Goal: Information Seeking & Learning: Find contact information

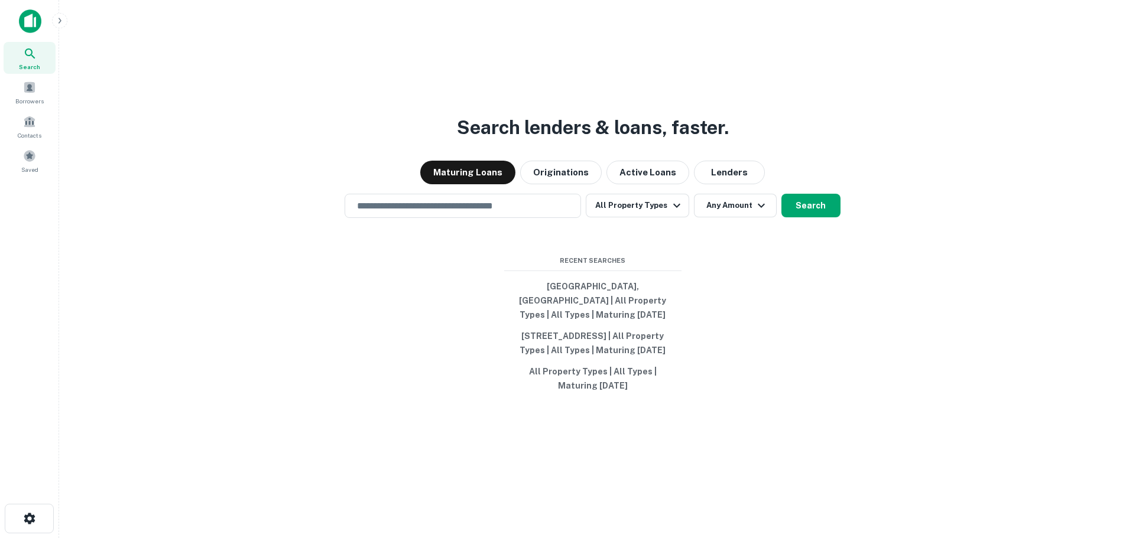
click at [733, 148] on div "Search lenders & loans, faster. Maturing Loans Originations Active Loans Lender…" at bounding box center [593, 297] width 1048 height 538
click at [723, 162] on button "Lenders" at bounding box center [729, 173] width 71 height 24
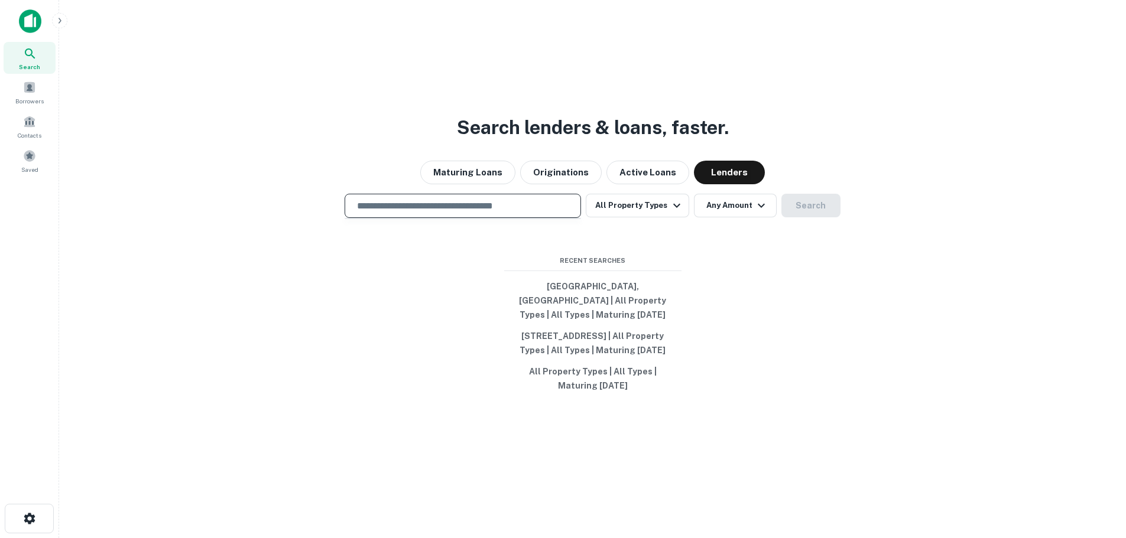
click at [495, 199] on input "text" at bounding box center [463, 206] width 226 height 14
click at [682, 242] on div "Search lenders & loans, faster. Maturing Loans Originations Active Loans Lender…" at bounding box center [593, 297] width 1048 height 538
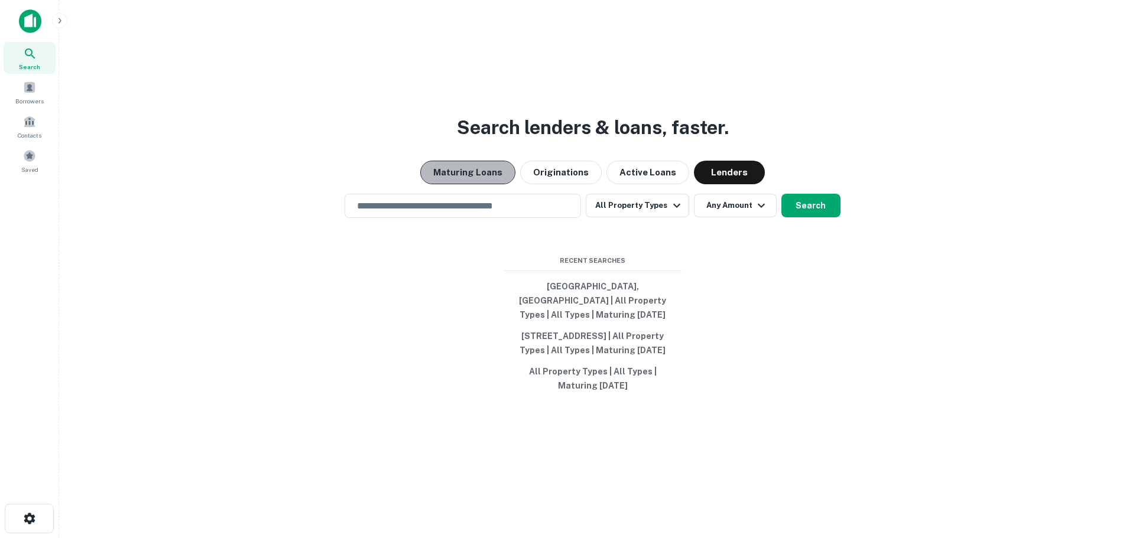
click at [485, 162] on button "Maturing Loans" at bounding box center [467, 173] width 95 height 24
click at [516, 194] on div "​" at bounding box center [462, 206] width 236 height 24
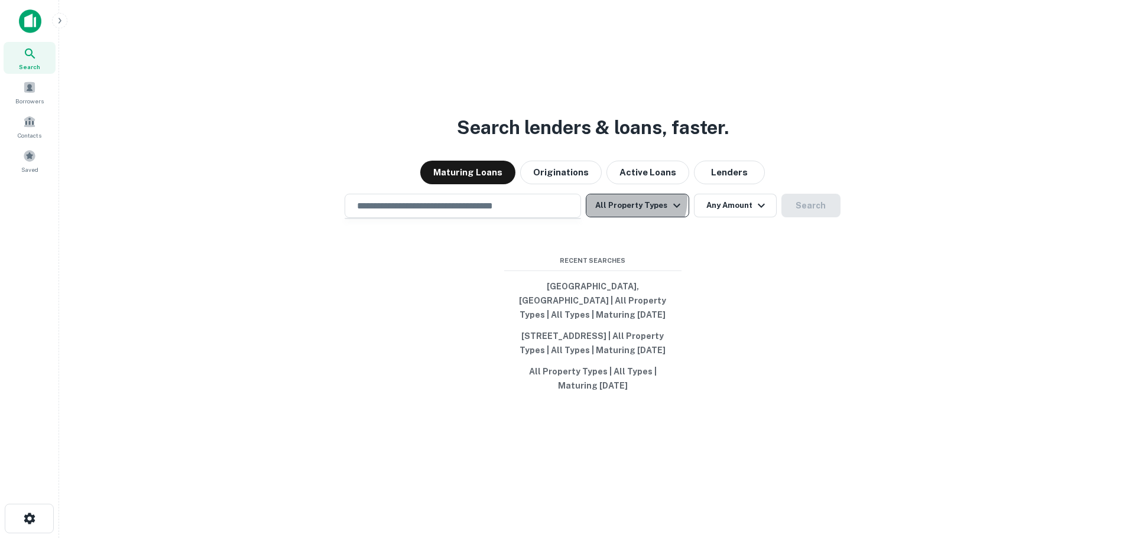
click at [633, 194] on button "All Property Types" at bounding box center [637, 206] width 103 height 24
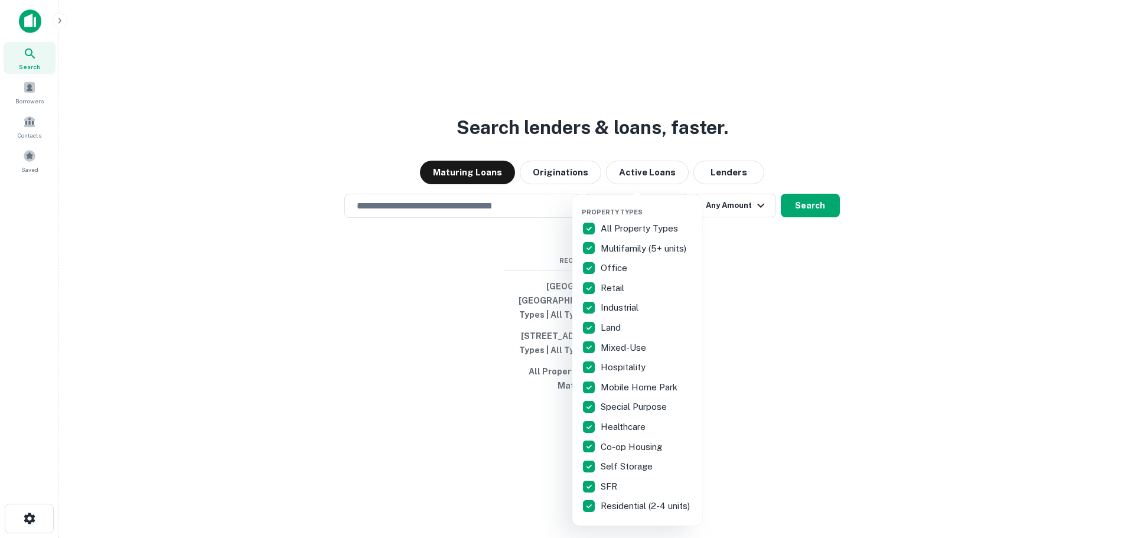
click at [629, 221] on div "All Property Types" at bounding box center [637, 229] width 111 height 20
click at [622, 251] on p "Multifamily (5+ units)" at bounding box center [645, 249] width 88 height 14
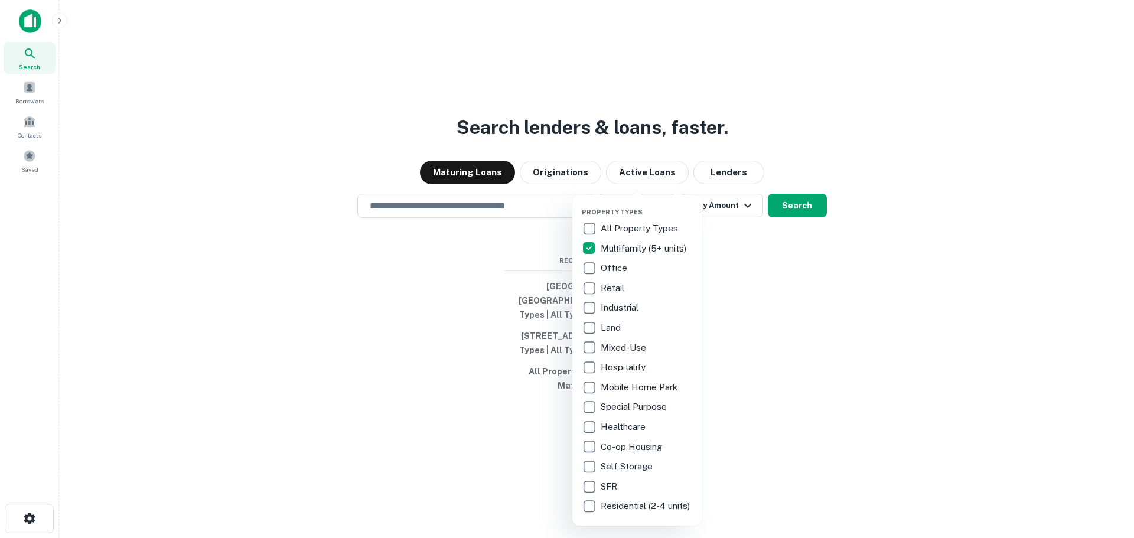
click at [605, 326] on p "Land" at bounding box center [612, 328] width 22 height 14
click at [634, 385] on p "Mobile Home Park" at bounding box center [639, 388] width 79 height 14
click at [605, 486] on p "SFR" at bounding box center [610, 487] width 19 height 14
click at [609, 508] on p "Residential (2-4 units)" at bounding box center [647, 506] width 92 height 14
click at [794, 300] on div at bounding box center [567, 269] width 1134 height 538
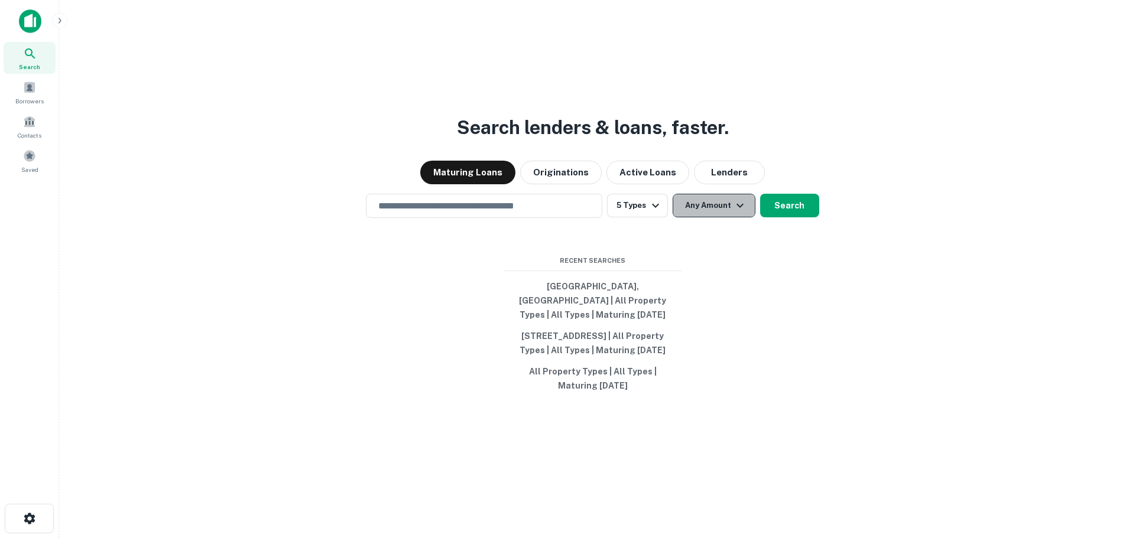
click at [738, 199] on icon "button" at bounding box center [740, 206] width 14 height 14
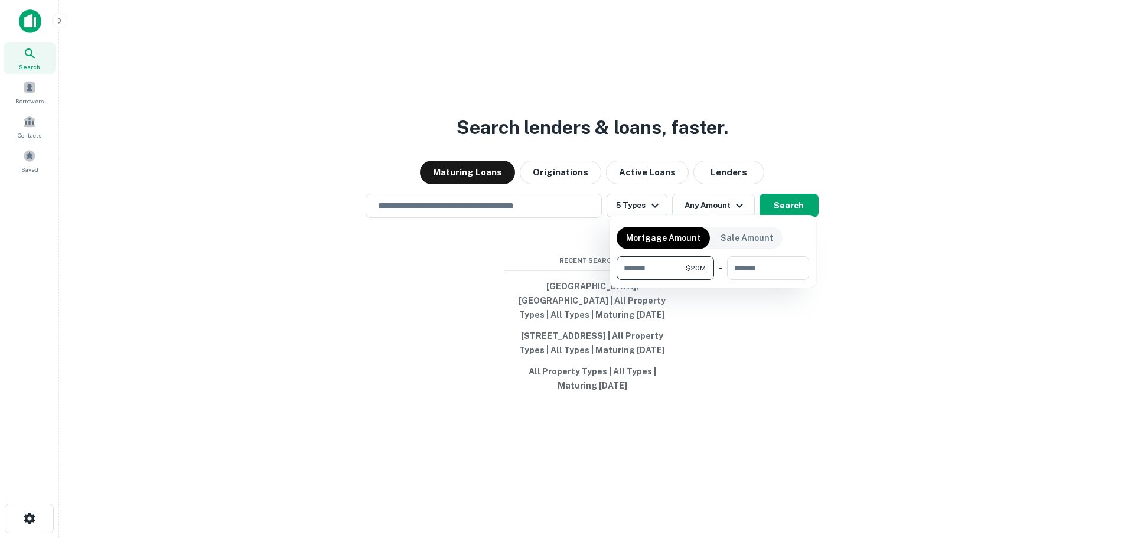
type input "********"
click at [792, 200] on div at bounding box center [567, 269] width 1134 height 538
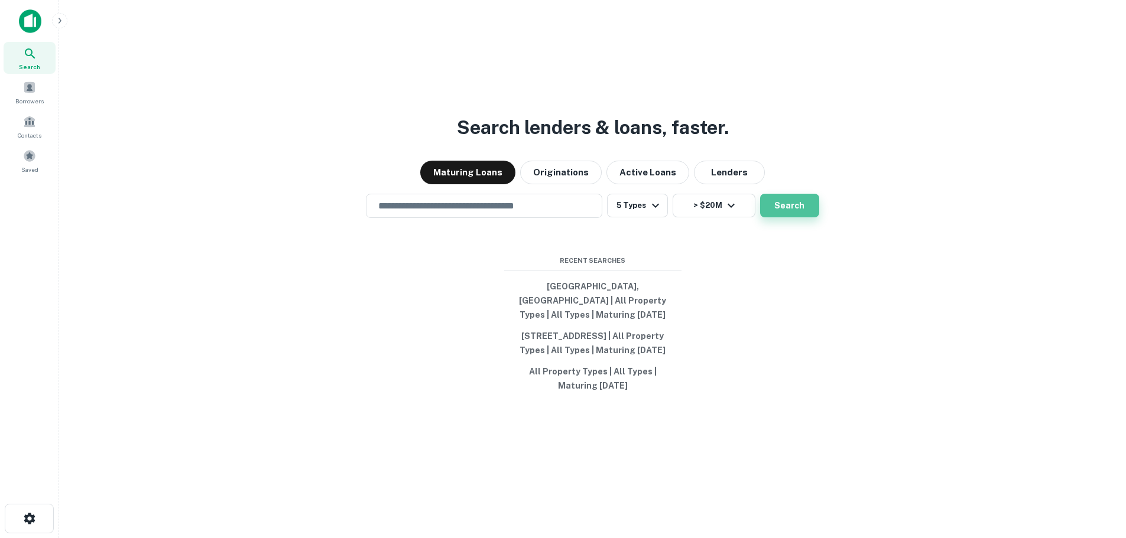
click at [801, 199] on button "Search" at bounding box center [789, 206] width 59 height 24
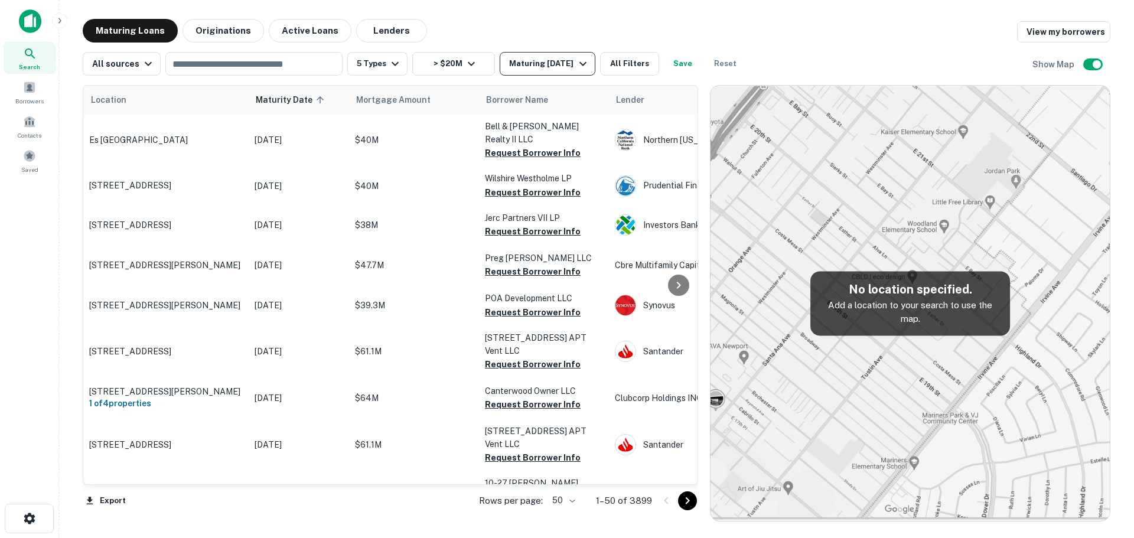
click at [560, 63] on div "Maturing In 1 Year" at bounding box center [549, 64] width 80 height 14
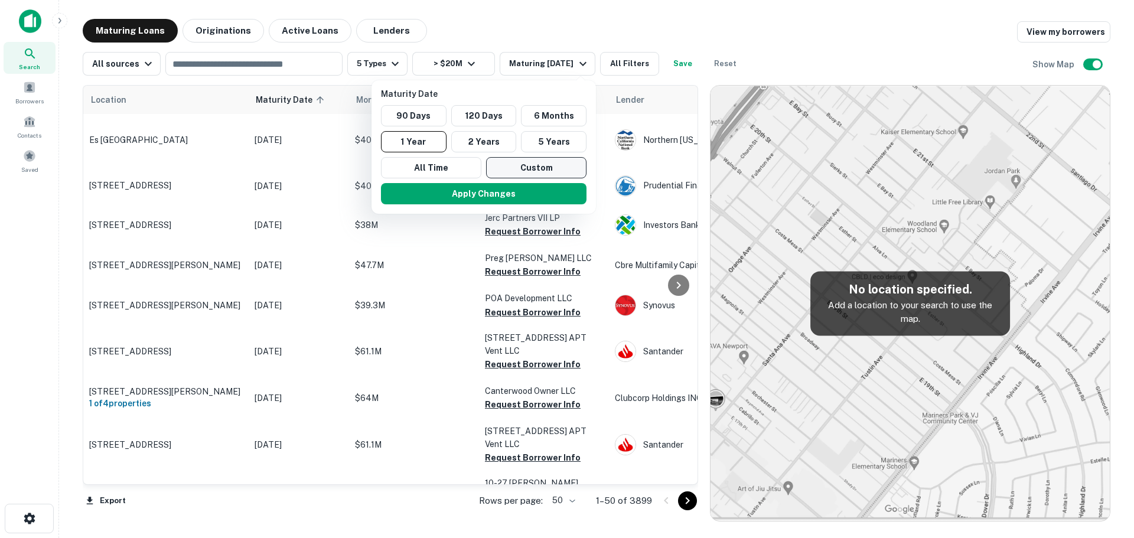
click at [515, 169] on button "Custom" at bounding box center [536, 167] width 100 height 21
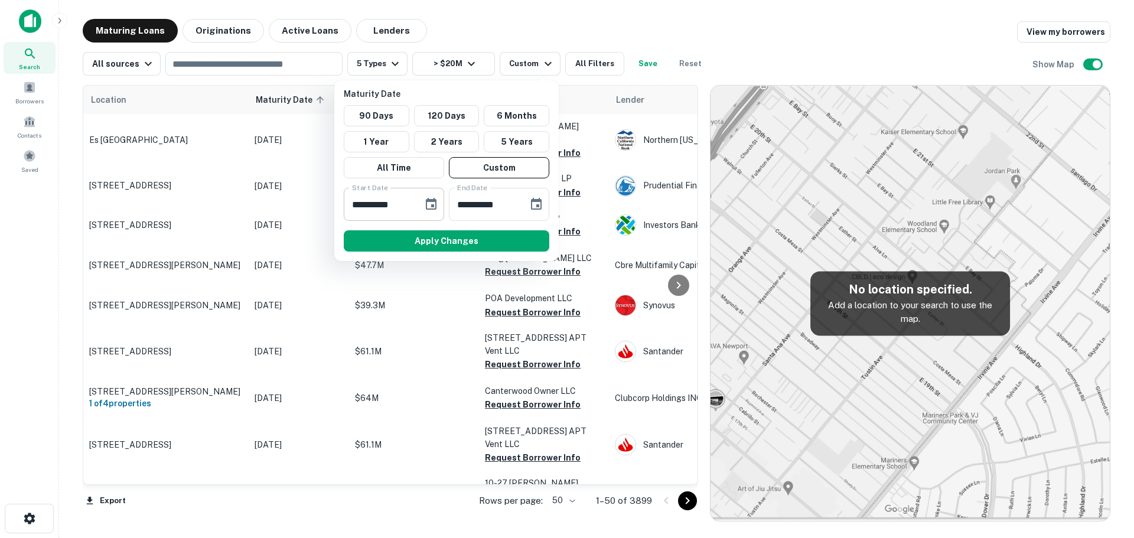
click at [427, 203] on icon "Choose date, selected date is Feb 12, 2025" at bounding box center [431, 204] width 11 height 12
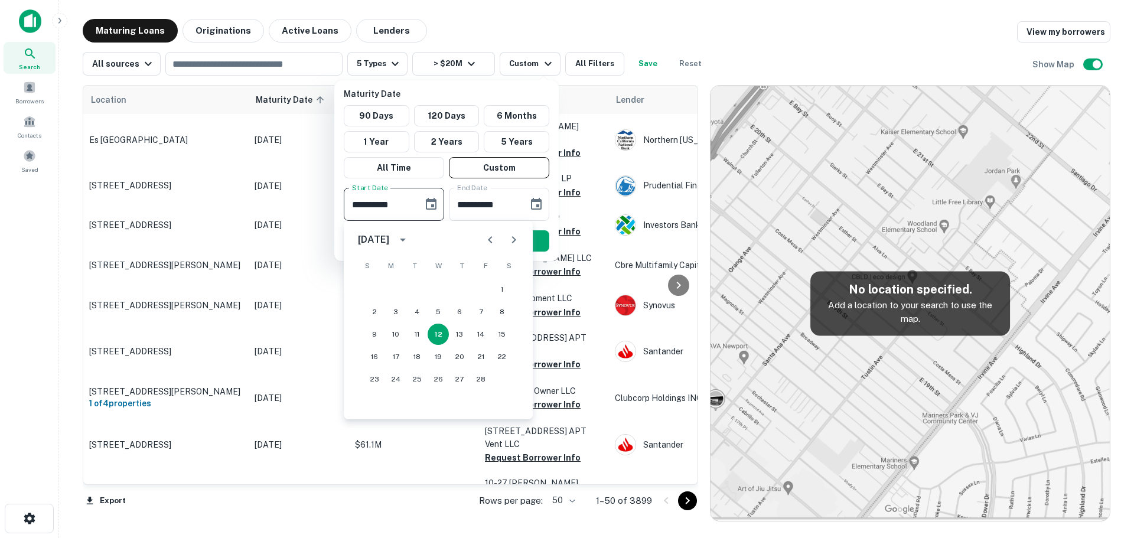
click at [518, 240] on icon "Next month" at bounding box center [514, 240] width 14 height 14
click at [517, 240] on icon "Next month" at bounding box center [514, 240] width 14 height 14
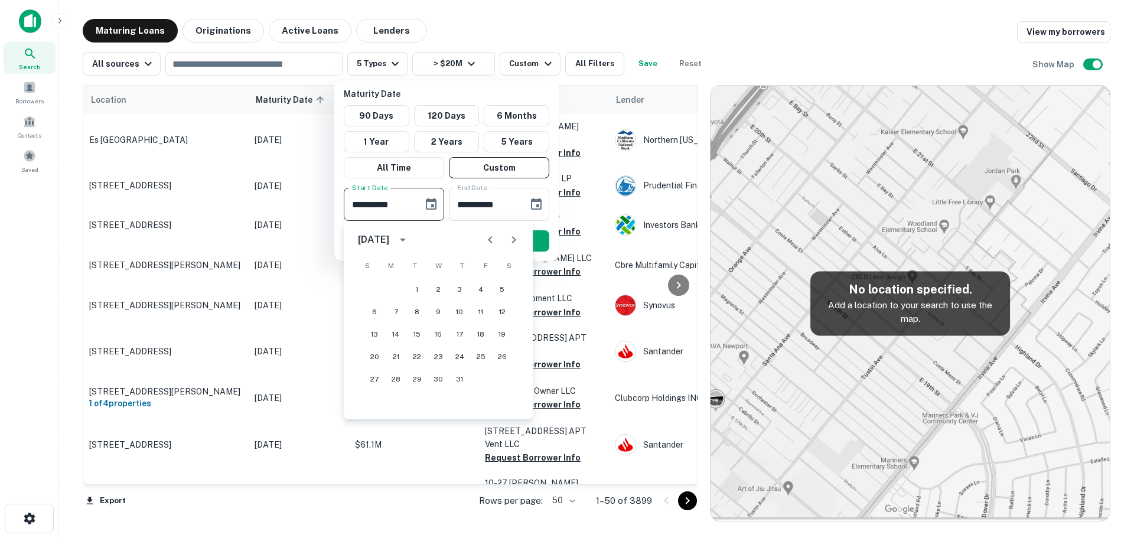
click at [517, 240] on icon "Next month" at bounding box center [514, 240] width 14 height 14
click at [440, 290] on button "1" at bounding box center [438, 289] width 21 height 21
type input "**********"
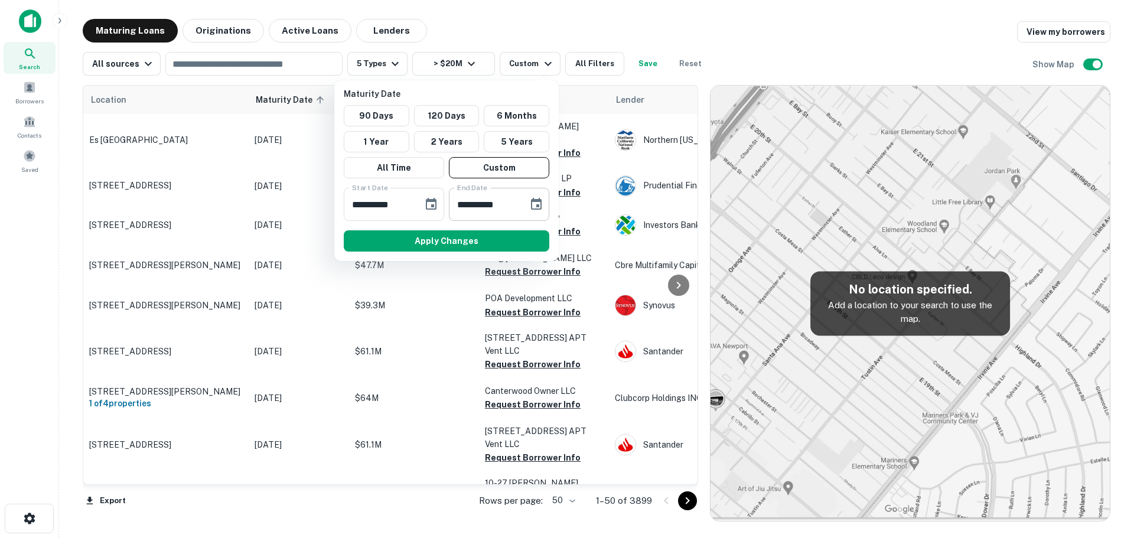
click at [537, 204] on icon "Choose date, selected date is Aug 11, 2025" at bounding box center [536, 204] width 11 height 12
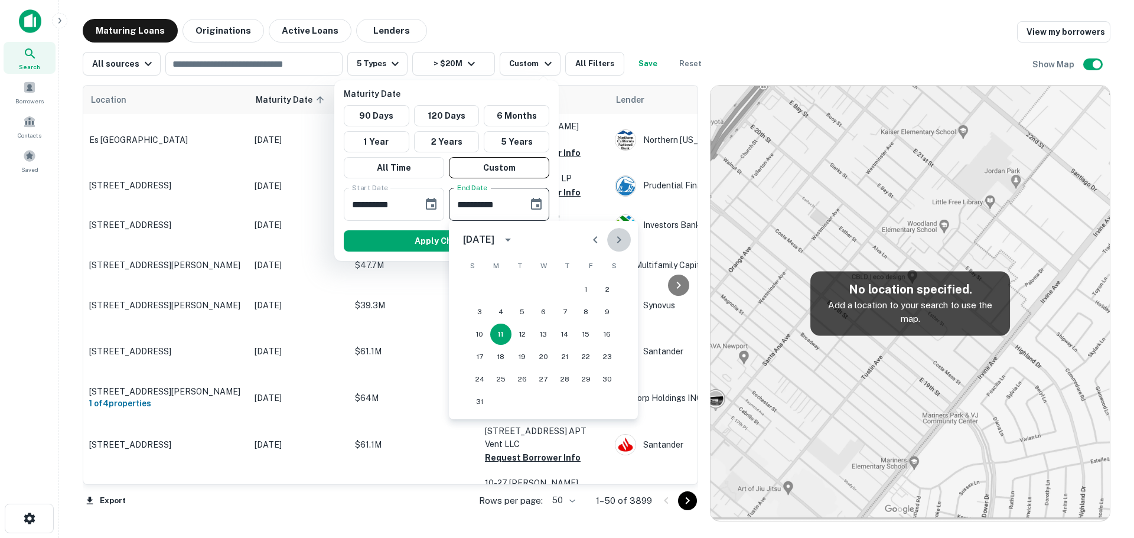
click at [612, 243] on icon "Next month" at bounding box center [619, 240] width 14 height 14
click at [613, 242] on icon "Next month" at bounding box center [619, 240] width 14 height 14
click at [615, 239] on icon "Next month" at bounding box center [619, 240] width 14 height 14
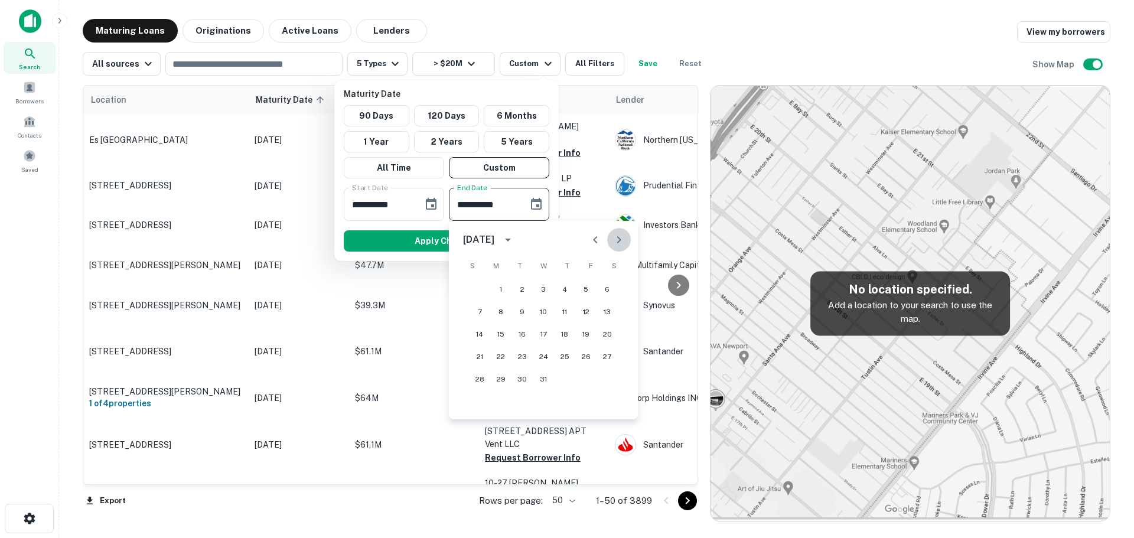
click at [615, 239] on icon "Next month" at bounding box center [619, 240] width 14 height 14
click at [616, 239] on icon "Next month" at bounding box center [619, 240] width 14 height 14
click at [562, 379] on button "30" at bounding box center [564, 379] width 21 height 21
type input "**********"
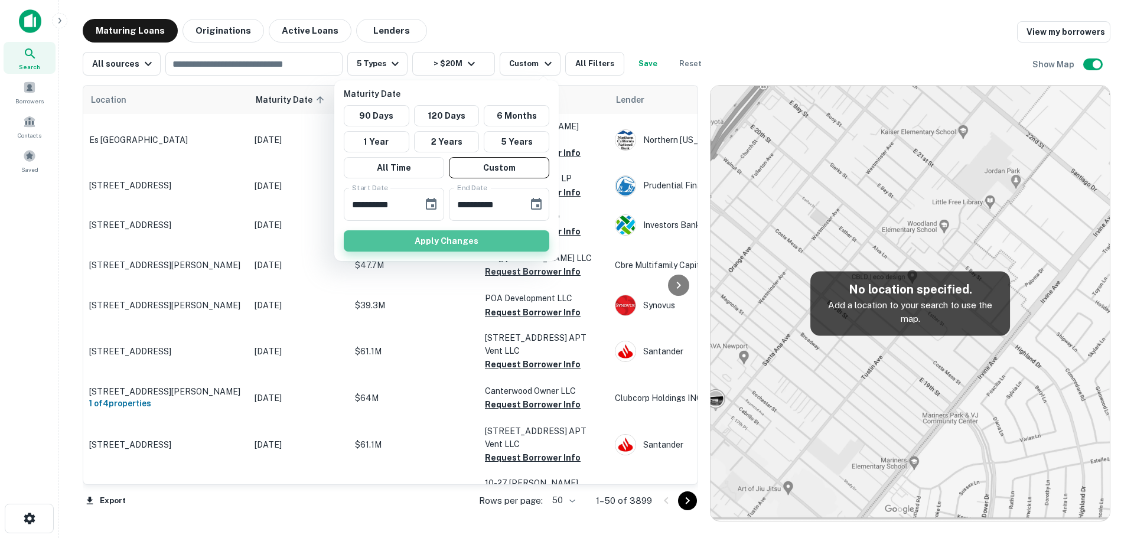
click at [463, 241] on button "Apply Changes" at bounding box center [447, 240] width 206 height 21
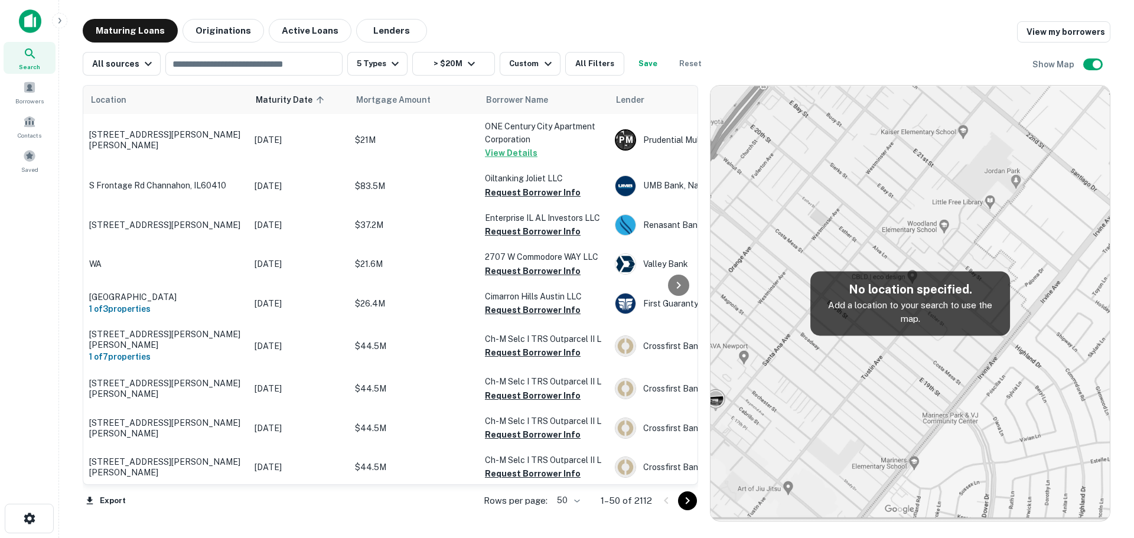
click at [595, 63] on button "All Filters" at bounding box center [594, 64] width 59 height 24
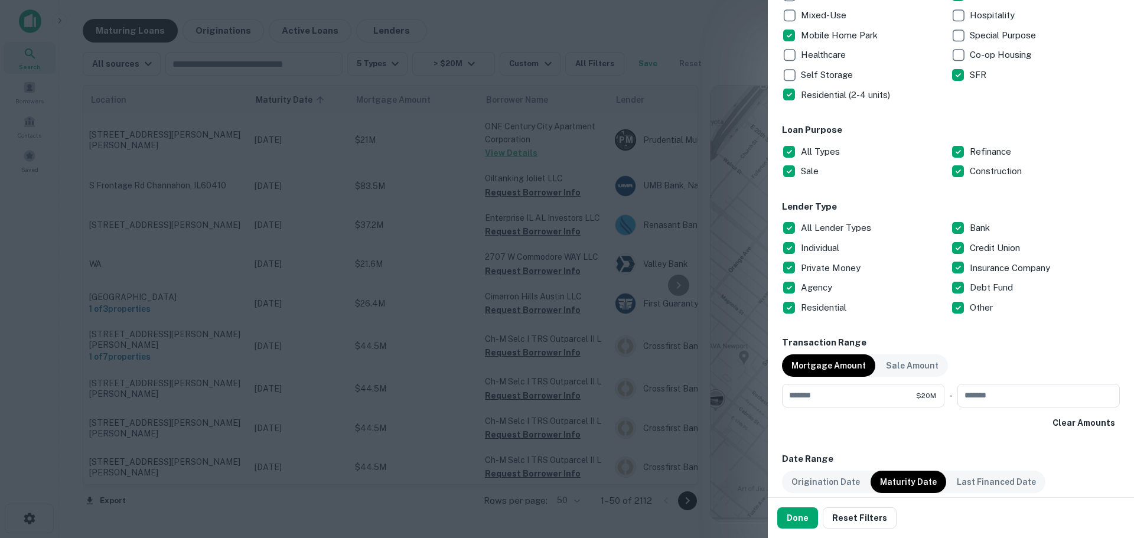
scroll to position [295, 0]
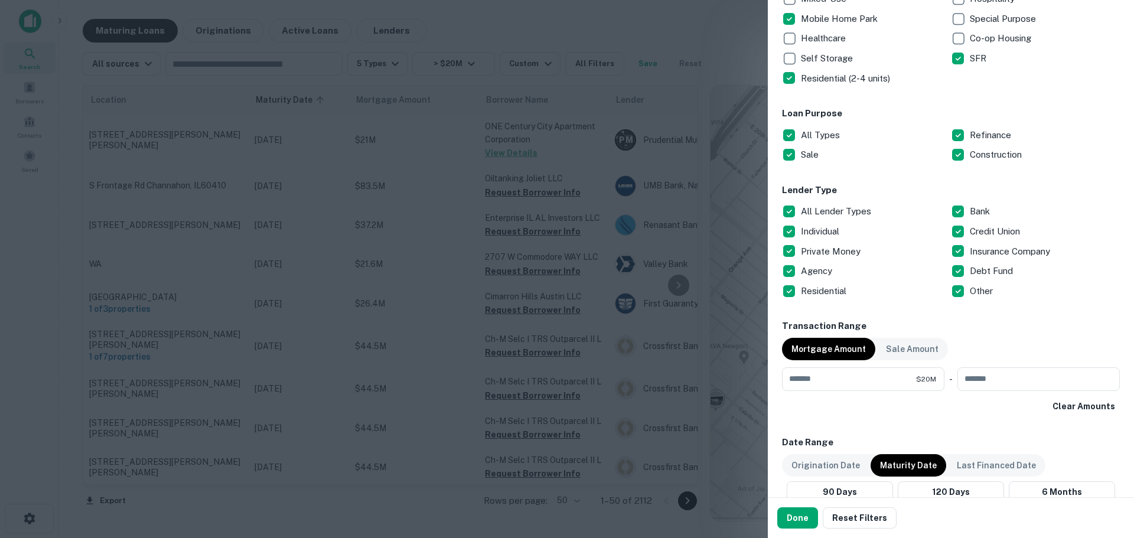
click at [833, 210] on p "All Lender Types" at bounding box center [837, 211] width 73 height 14
click at [821, 249] on p "Private Money" at bounding box center [832, 252] width 62 height 14
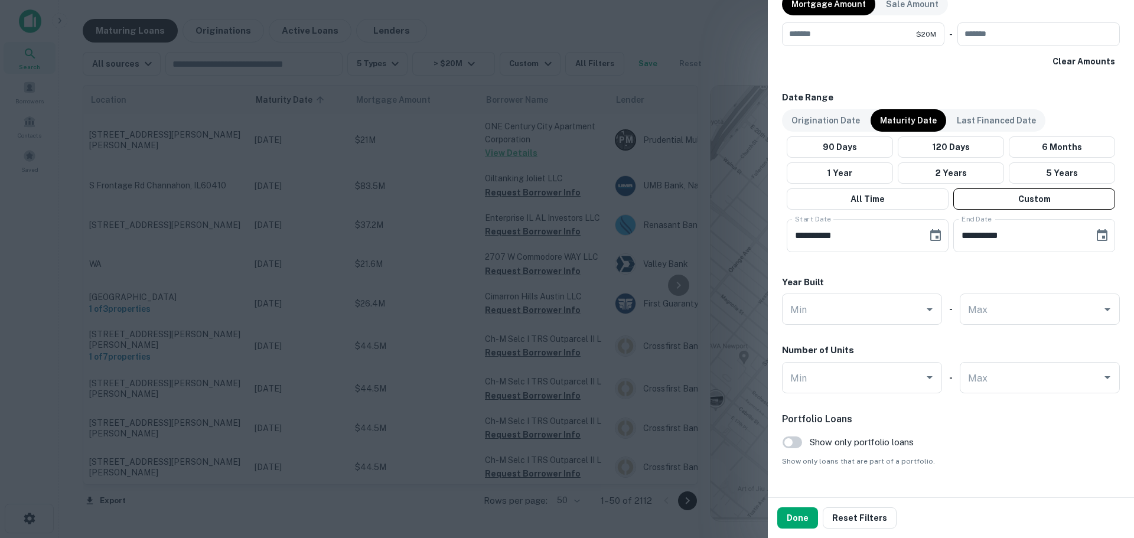
scroll to position [667, 0]
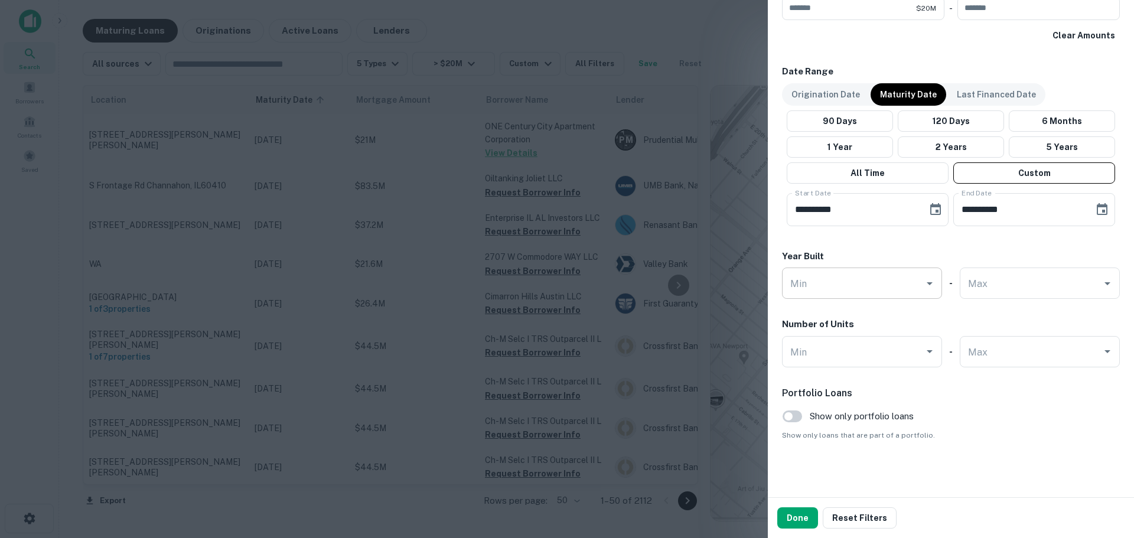
click at [853, 284] on input "Min" at bounding box center [854, 283] width 132 height 21
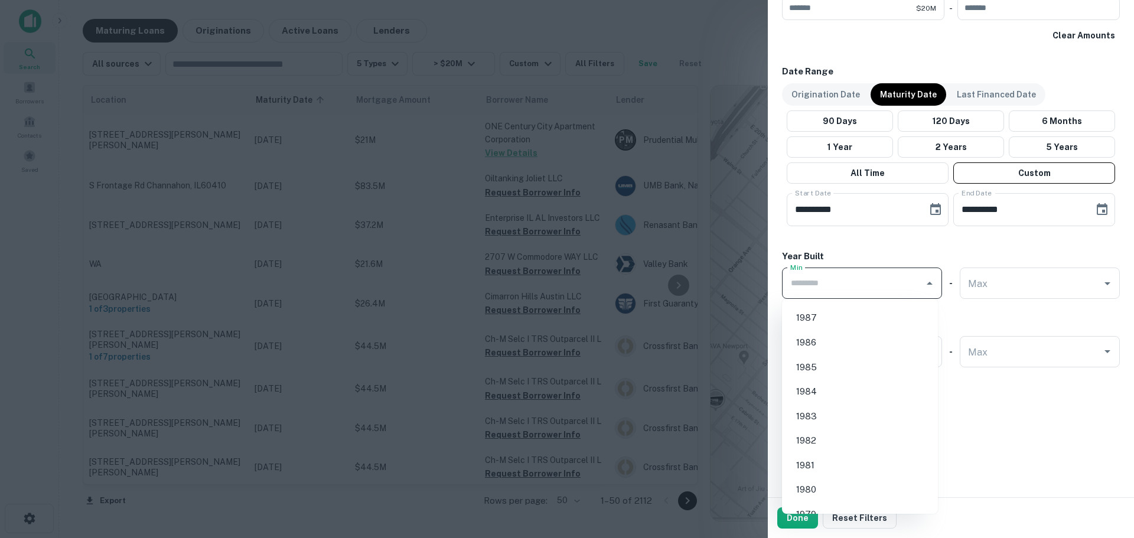
scroll to position [985, 0]
click at [834, 431] on li "1980" at bounding box center [860, 432] width 147 height 21
type input "****"
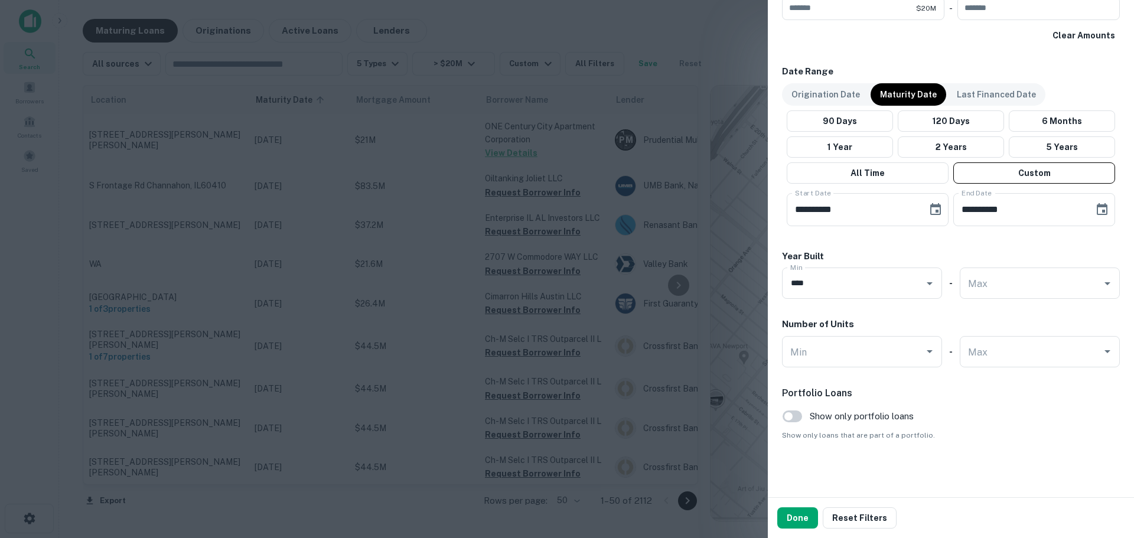
click at [1036, 399] on h6 "Portfolio Loans" at bounding box center [951, 393] width 338 height 14
click at [798, 518] on button "Done" at bounding box center [798, 518] width 41 height 21
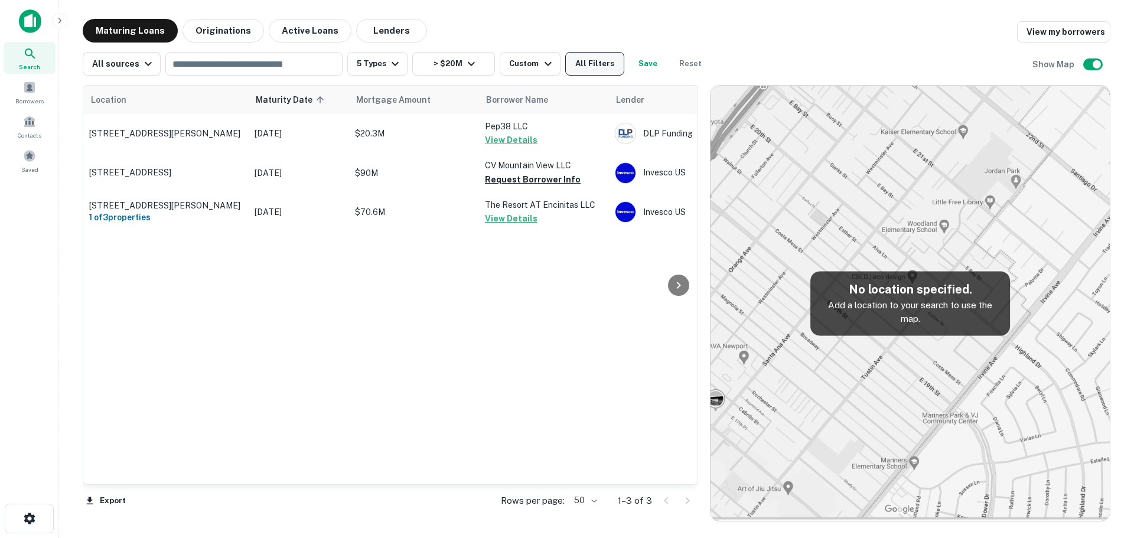
click at [606, 59] on button "All Filters" at bounding box center [594, 64] width 59 height 24
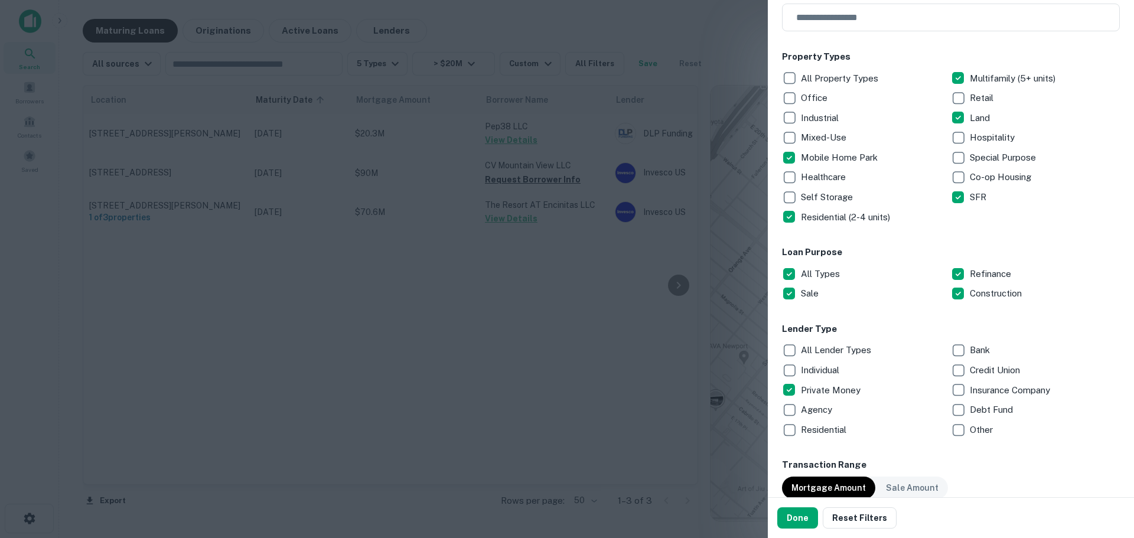
scroll to position [197, 0]
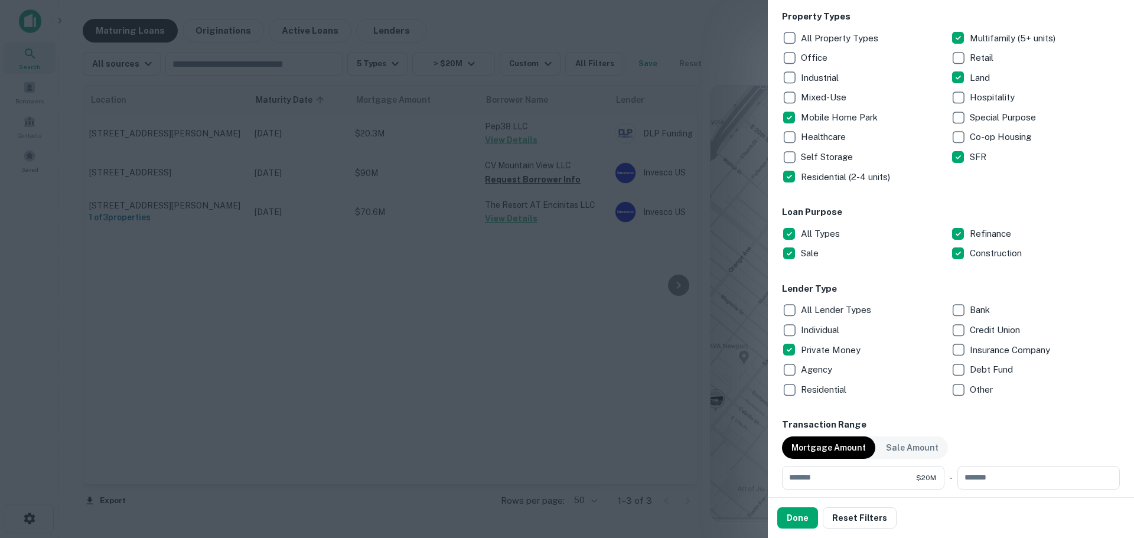
click at [545, 307] on div at bounding box center [567, 269] width 1134 height 538
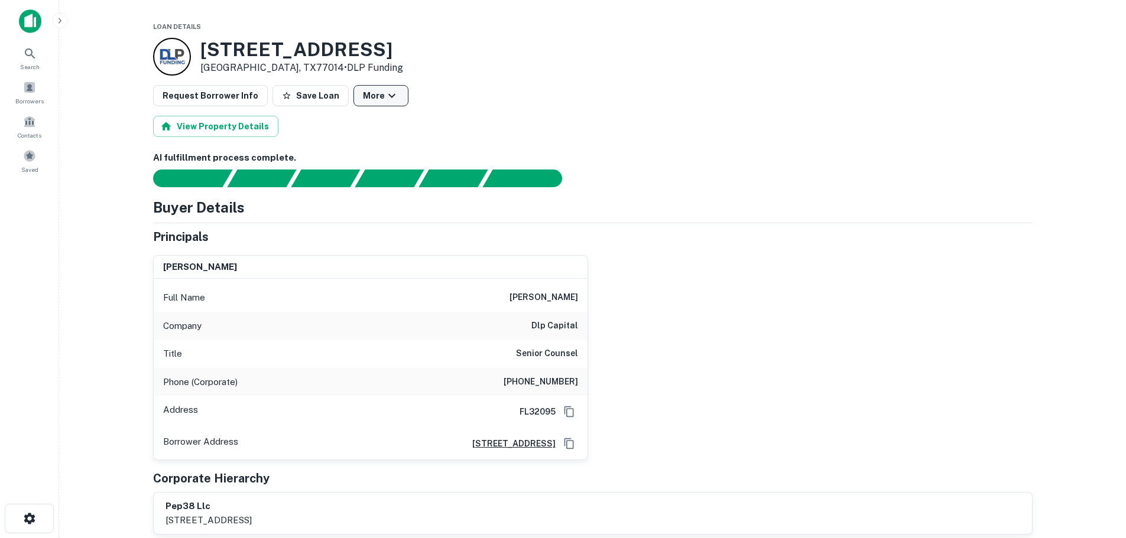
click at [366, 96] on button "More" at bounding box center [380, 95] width 55 height 21
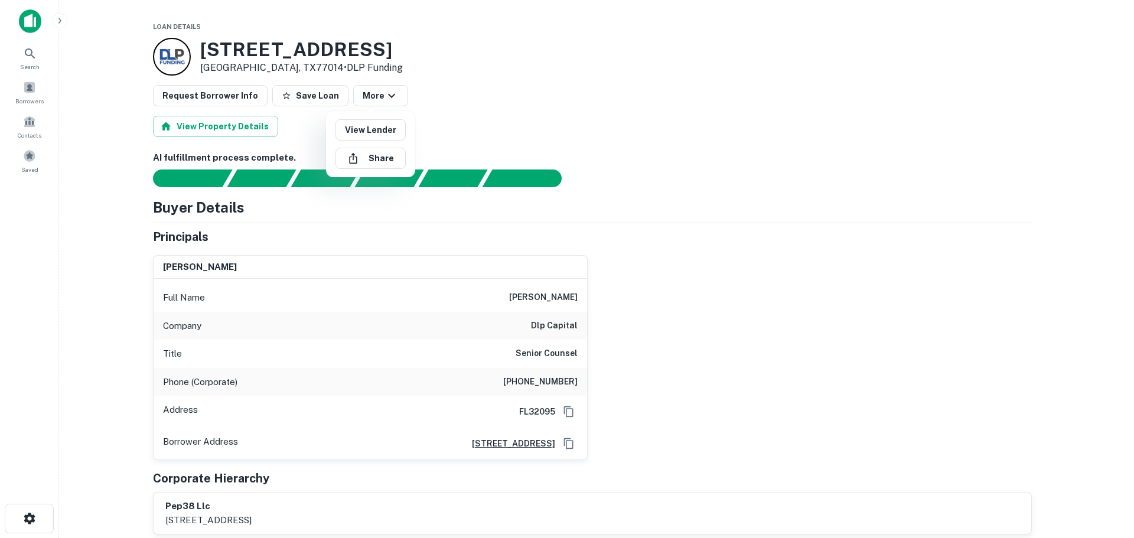
click at [491, 100] on div at bounding box center [567, 269] width 1134 height 538
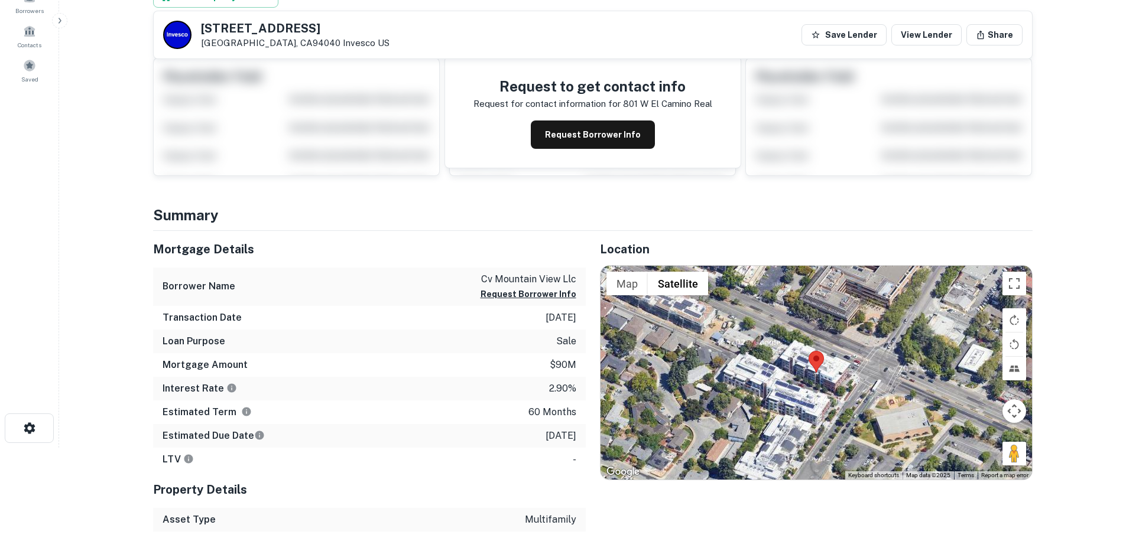
scroll to position [197, 0]
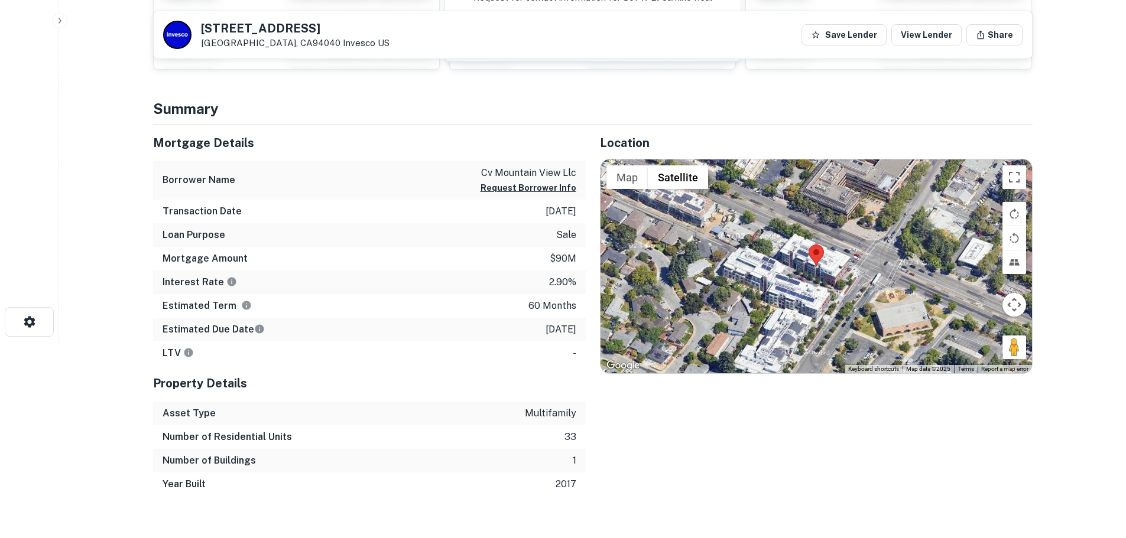
click at [343, 230] on div "Loan Purpose sale" at bounding box center [369, 235] width 433 height 24
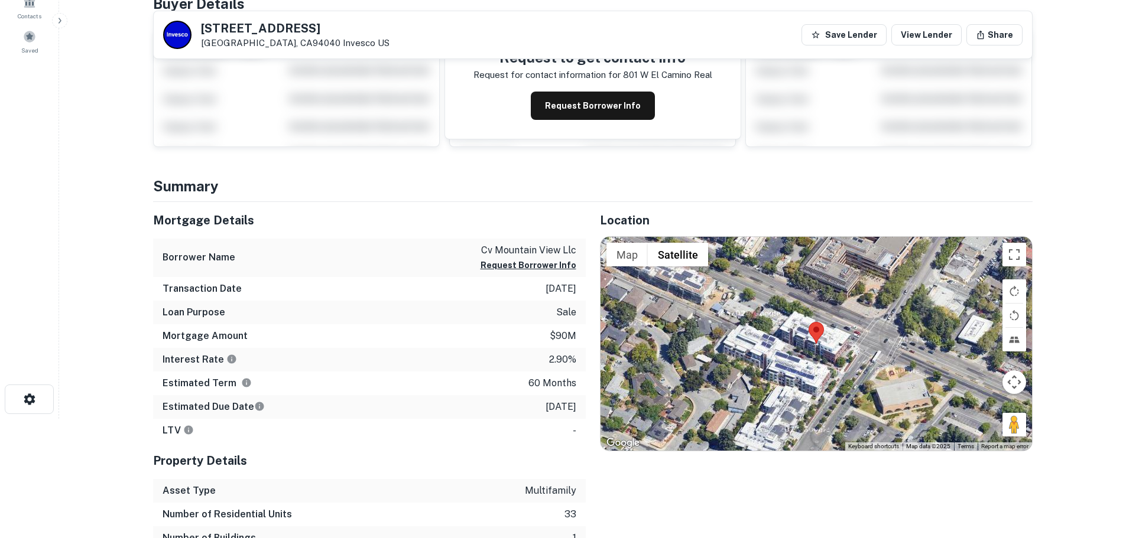
scroll to position [0, 0]
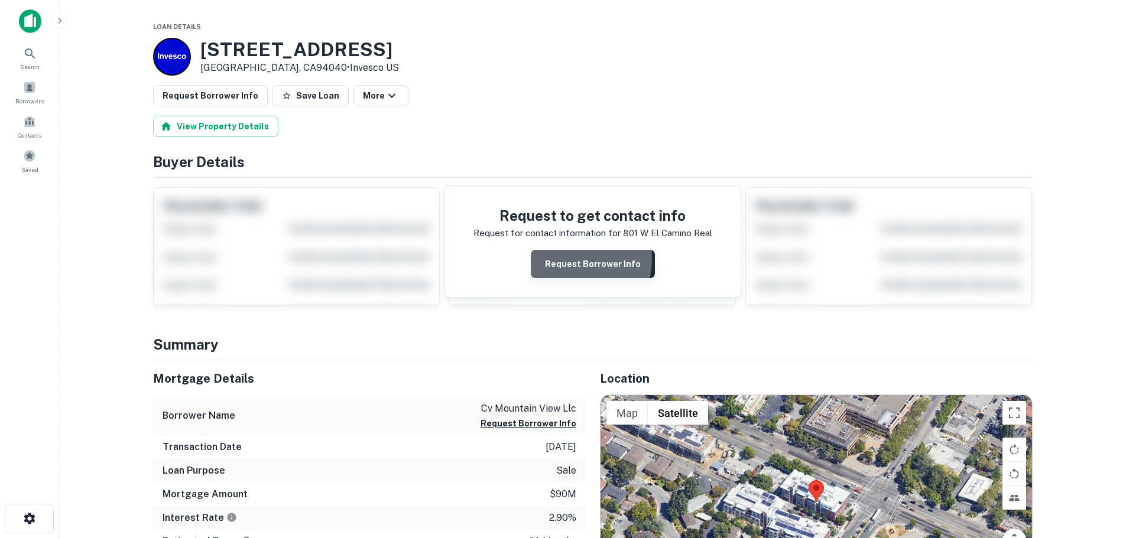
click at [567, 258] on button "Request Borrower Info" at bounding box center [593, 264] width 124 height 28
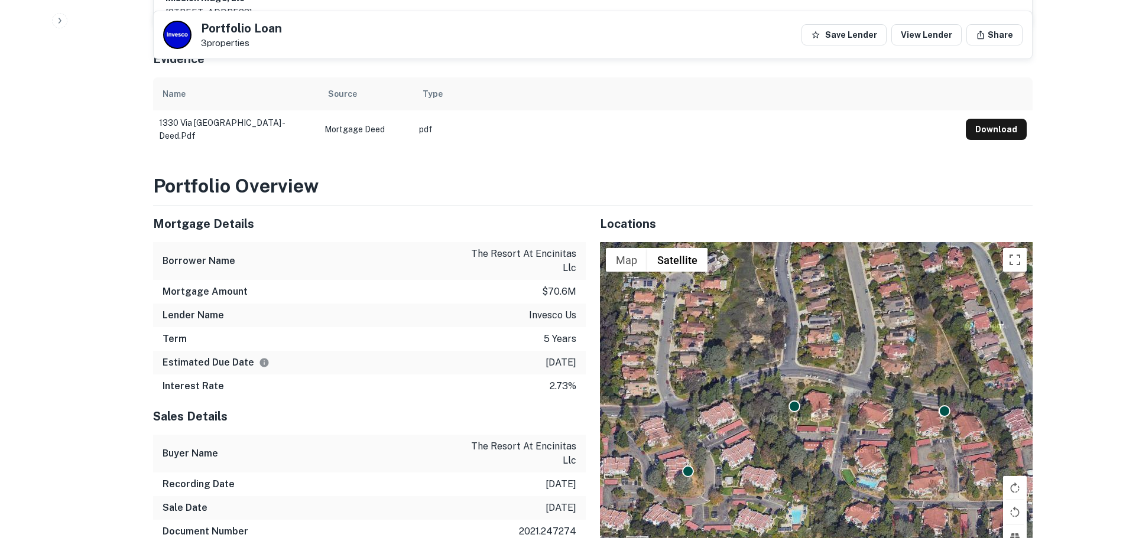
scroll to position [690, 0]
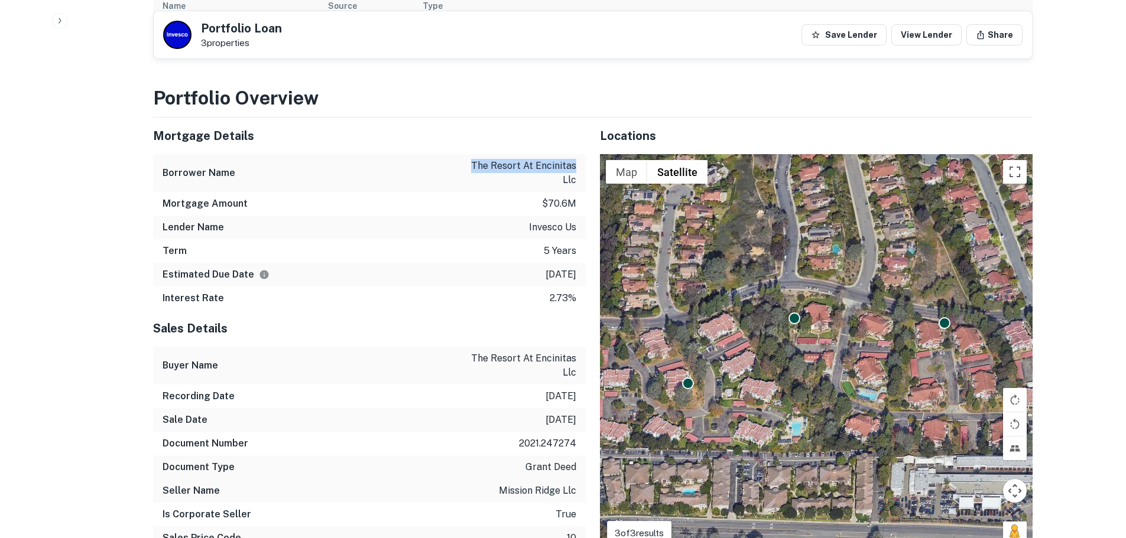
drag, startPoint x: 474, startPoint y: 151, endPoint x: 575, endPoint y: 147, distance: 100.5
click at [575, 159] on p "the resort at encinitas llc" at bounding box center [523, 173] width 106 height 28
copy p "the resort at encinitas"
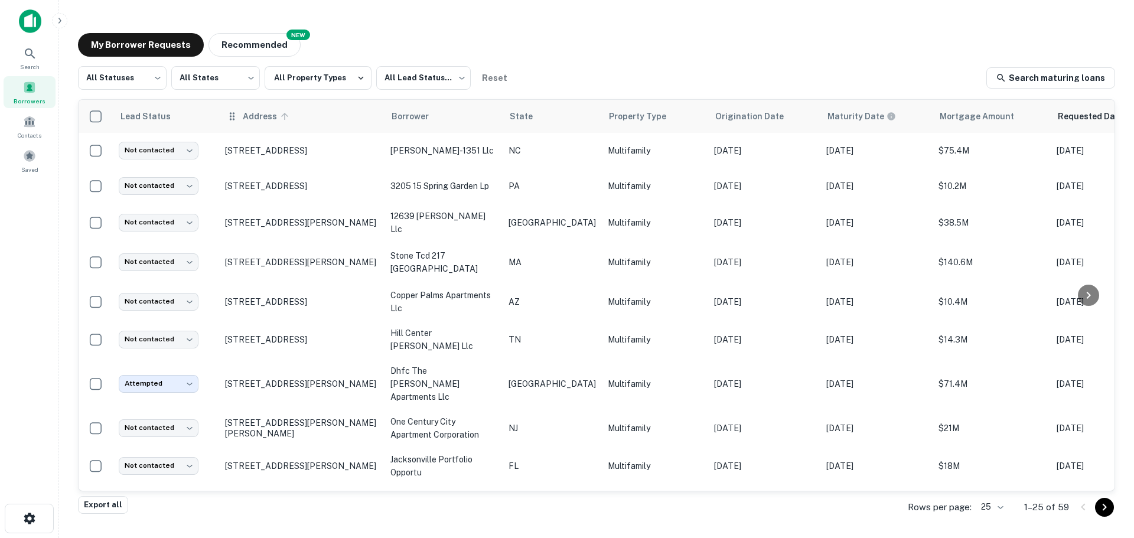
click at [252, 116] on span "Address" at bounding box center [268, 116] width 50 height 14
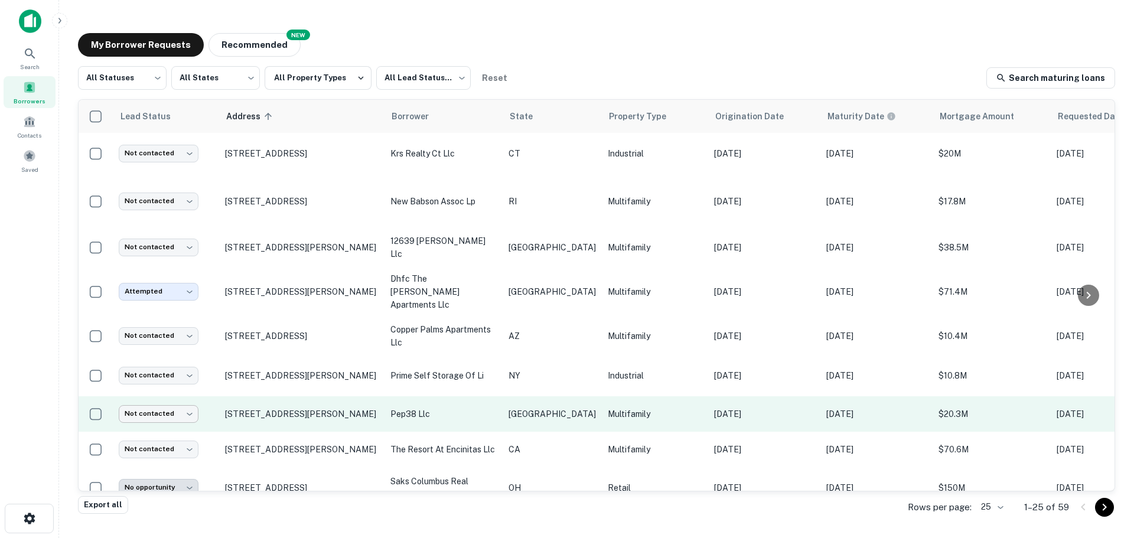
click at [187, 393] on body "Search Borrowers Contacts Saved My Borrower Requests NEW Recommended All Status…" at bounding box center [567, 269] width 1134 height 538
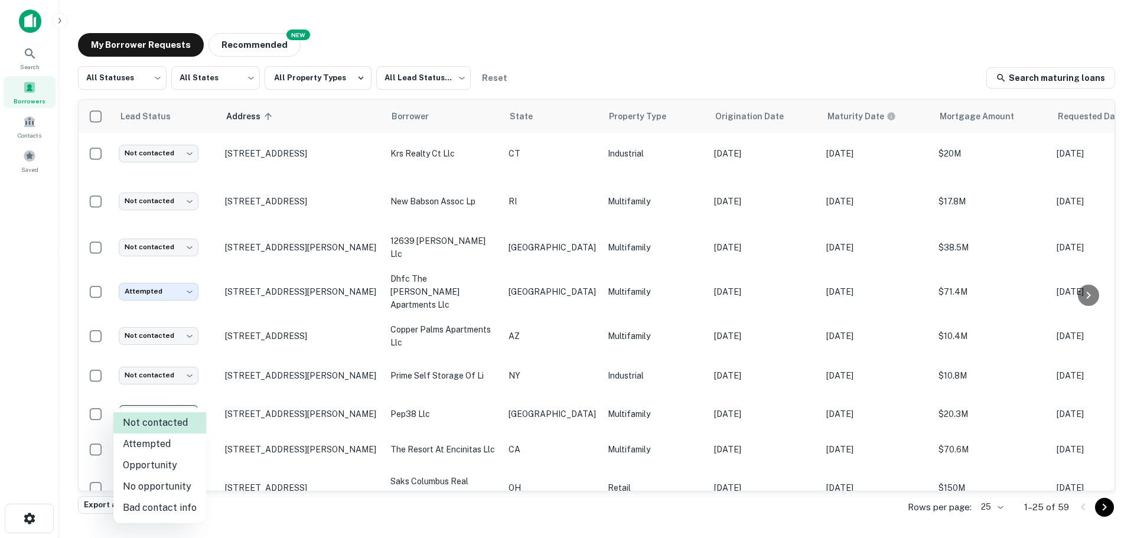
click at [174, 508] on li "Bad contact info" at bounding box center [159, 508] width 93 height 21
type input "**********"
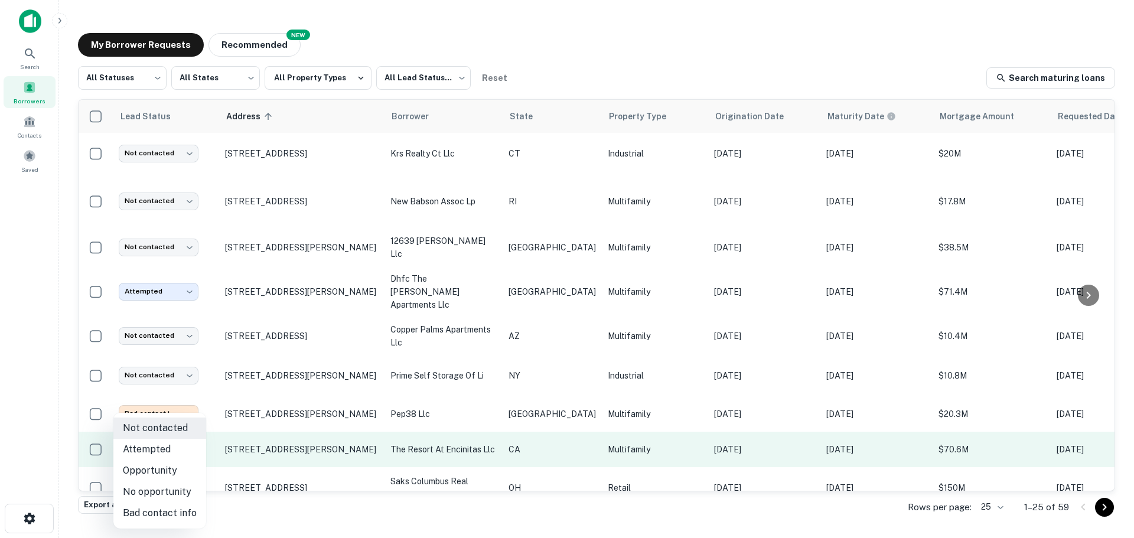
click at [170, 431] on body "Search Borrowers Contacts Saved My Borrower Requests NEW Recommended All Status…" at bounding box center [567, 269] width 1134 height 538
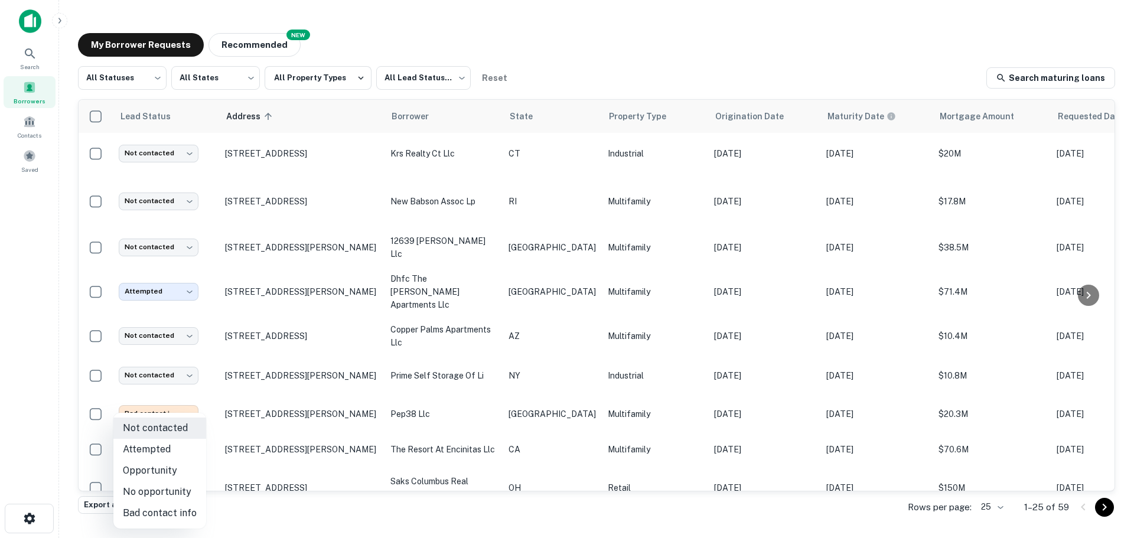
click at [161, 472] on li "Opportunity" at bounding box center [159, 470] width 93 height 21
type input "**********"
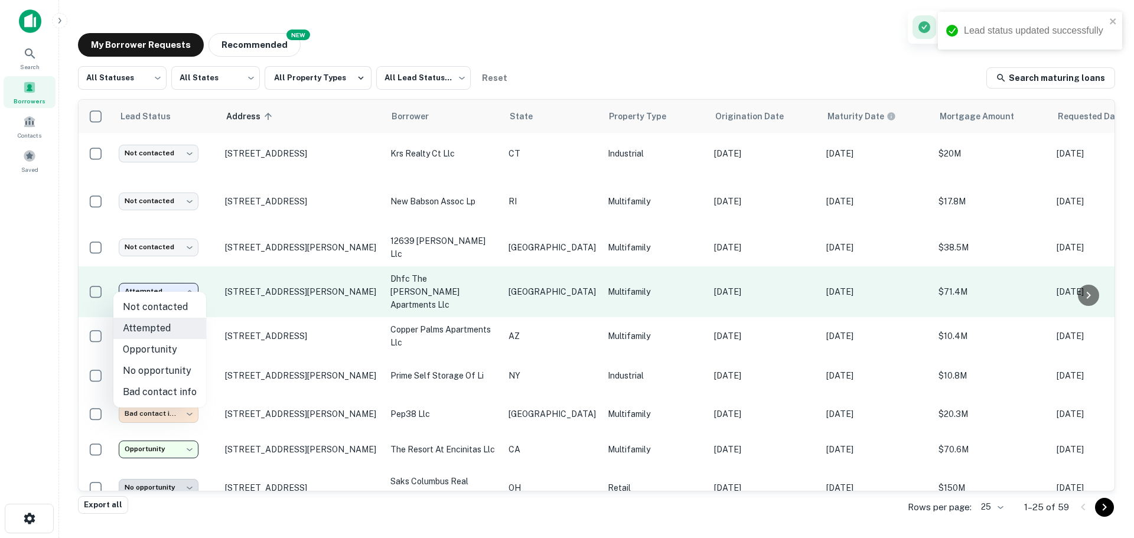
click at [154, 279] on body "Lead status updated successfully Search Borrowers Contacts Saved My Borrower Re…" at bounding box center [567, 269] width 1134 height 538
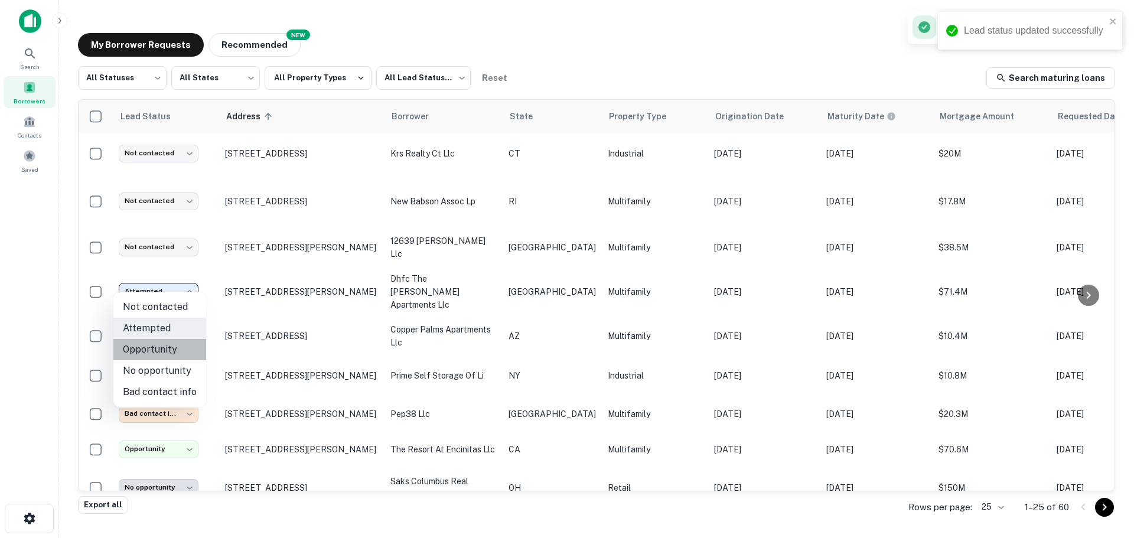
click at [161, 349] on li "Opportunity" at bounding box center [159, 349] width 93 height 21
type input "**********"
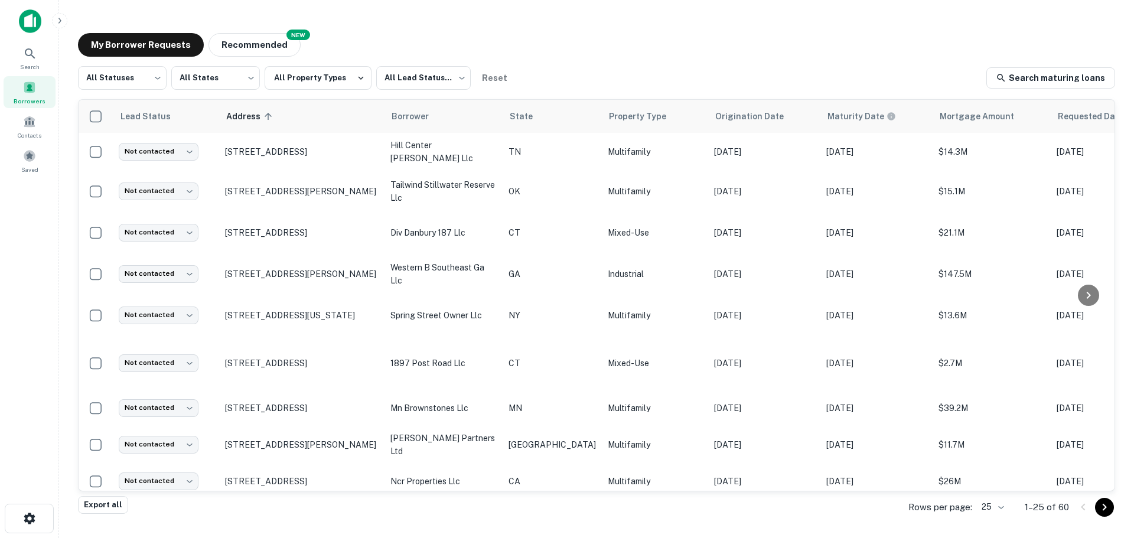
scroll to position [617, 0]
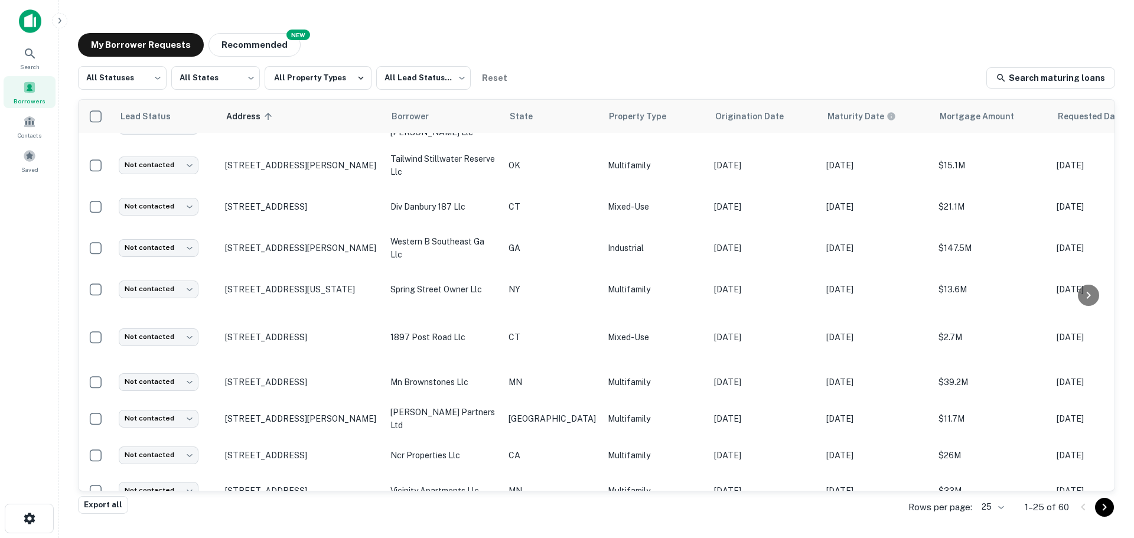
click at [1002, 505] on body "**********" at bounding box center [567, 269] width 1134 height 538
click at [999, 447] on li "100" at bounding box center [993, 449] width 40 height 21
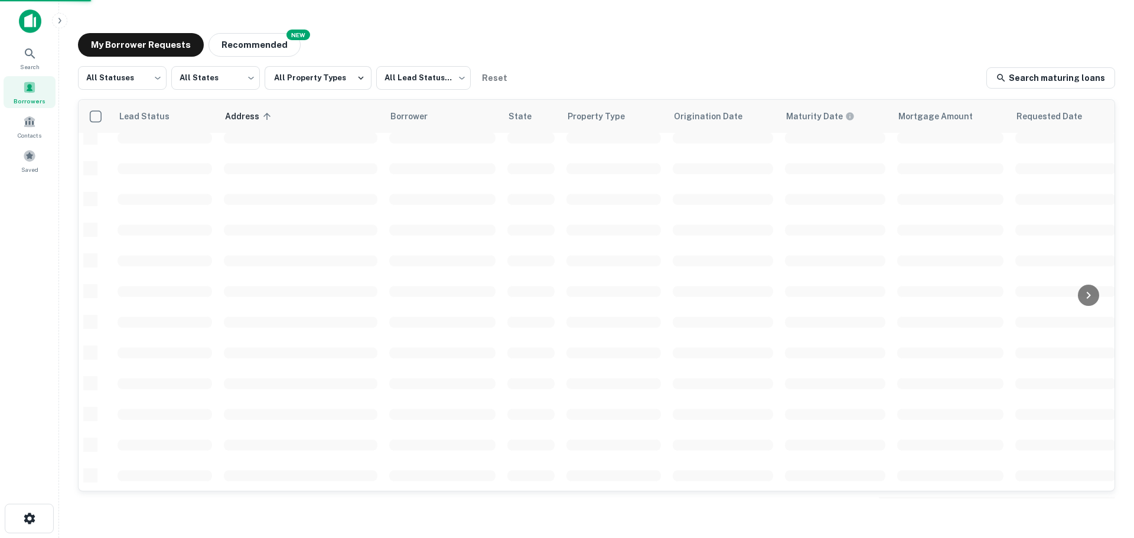
scroll to position [419, 0]
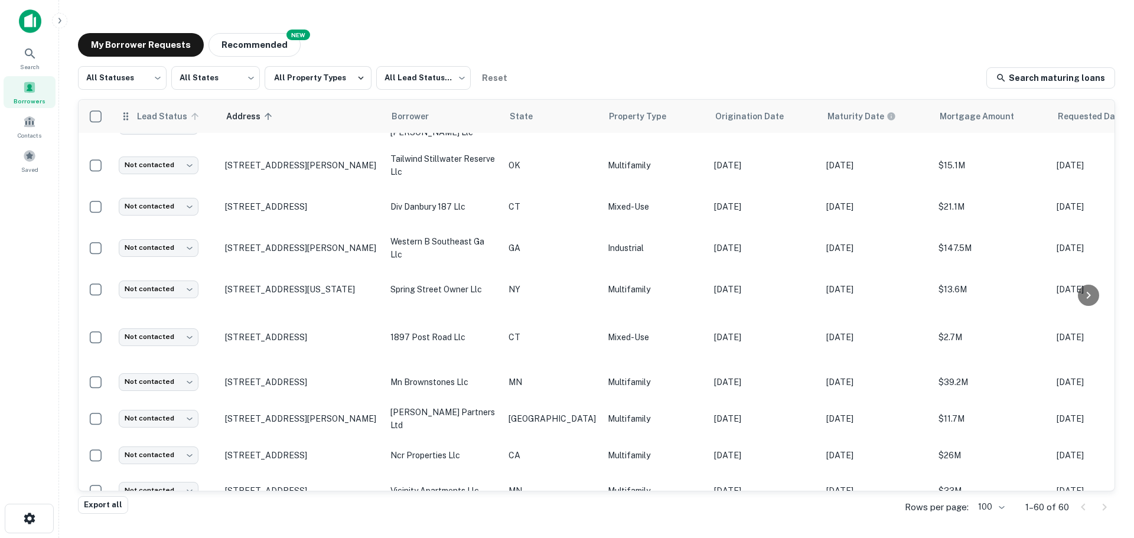
click at [155, 115] on span "Lead Status" at bounding box center [169, 116] width 66 height 14
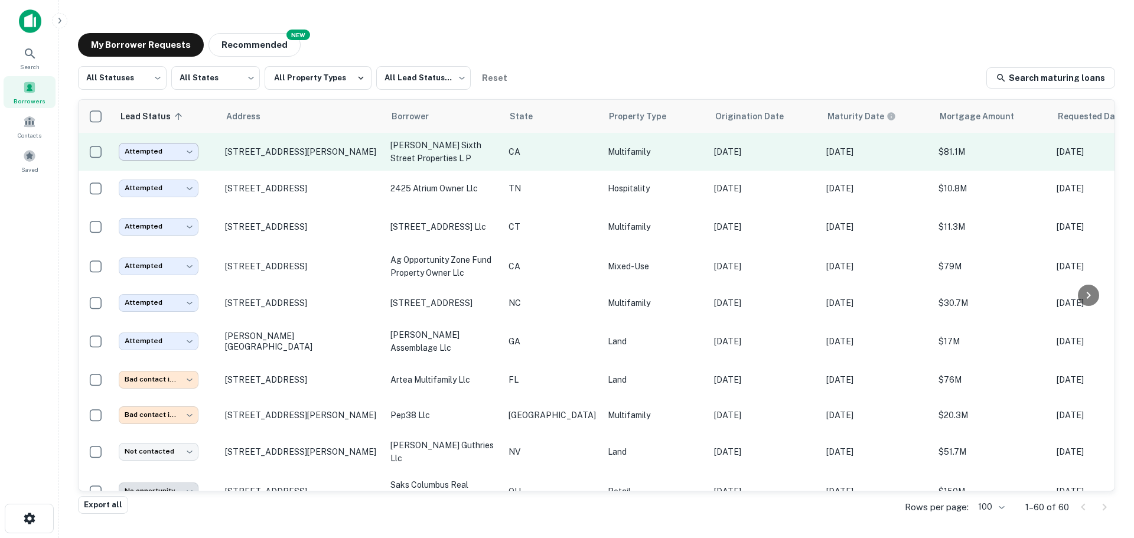
click at [170, 145] on body "Search Borrowers Contacts Saved My Borrower Requests NEW Recommended All Status…" at bounding box center [567, 269] width 1134 height 538
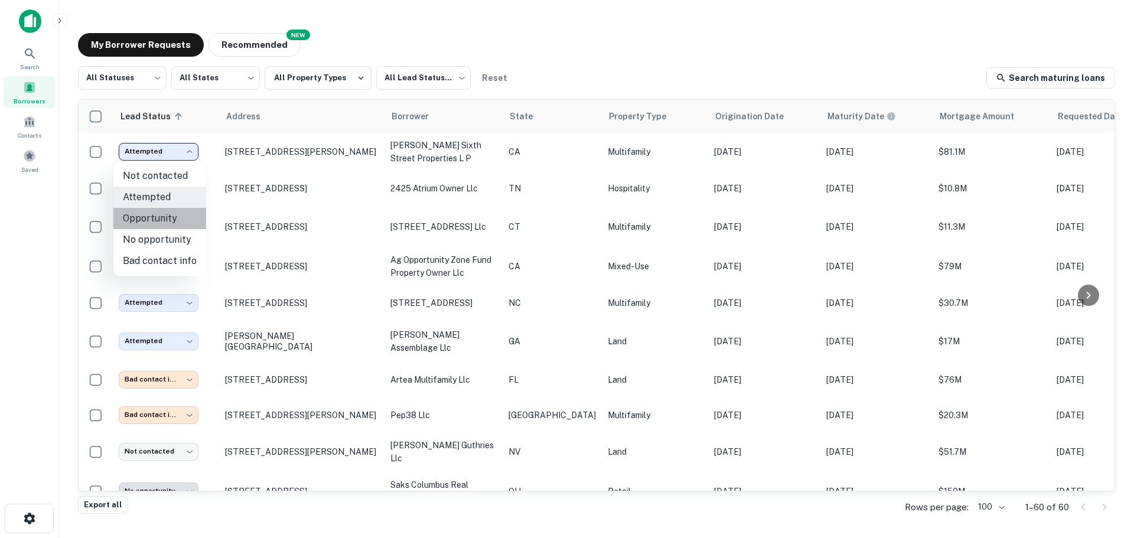
click at [168, 211] on li "Opportunity" at bounding box center [159, 218] width 93 height 21
type input "**********"
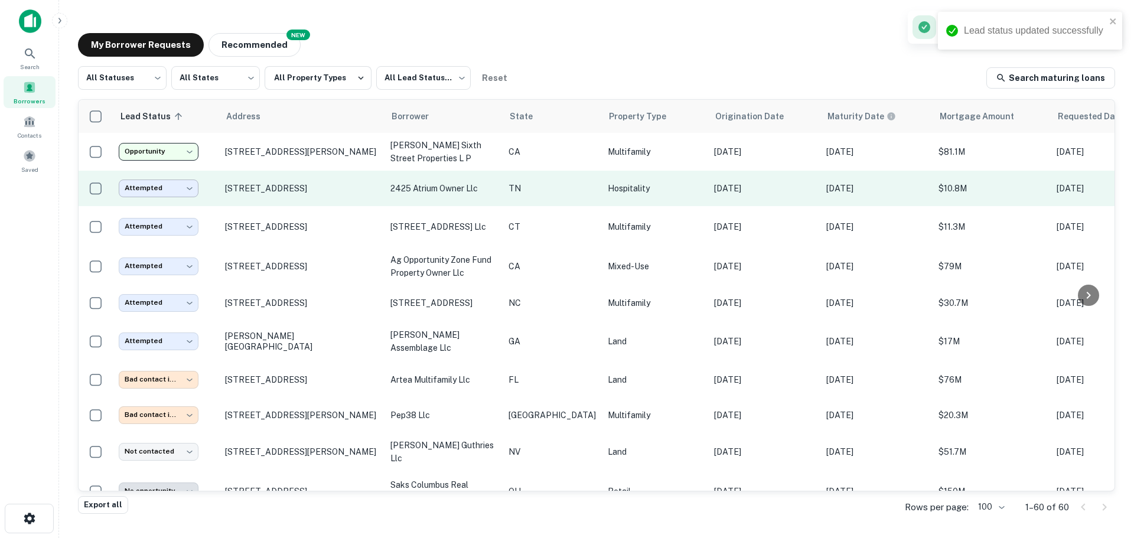
click at [182, 184] on body "**********" at bounding box center [567, 269] width 1134 height 538
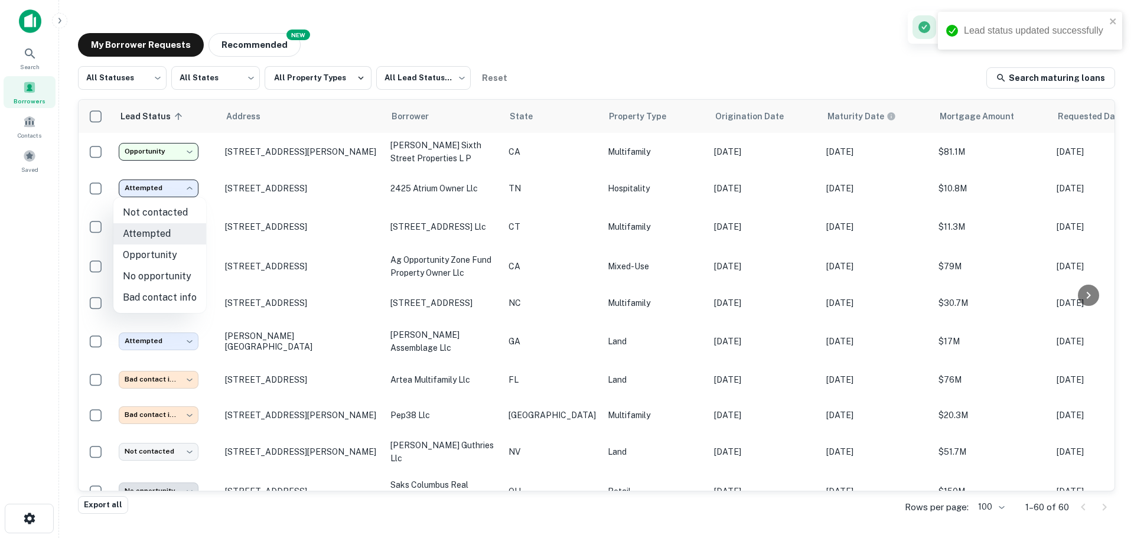
click at [151, 253] on li "Opportunity" at bounding box center [159, 255] width 93 height 21
type input "**********"
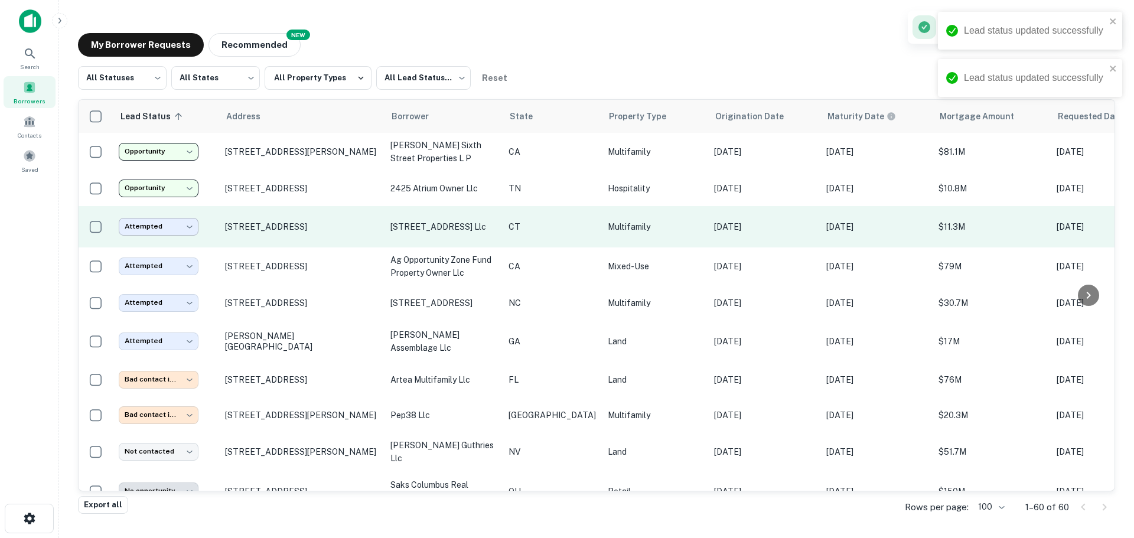
click at [155, 228] on body "**********" at bounding box center [567, 269] width 1134 height 538
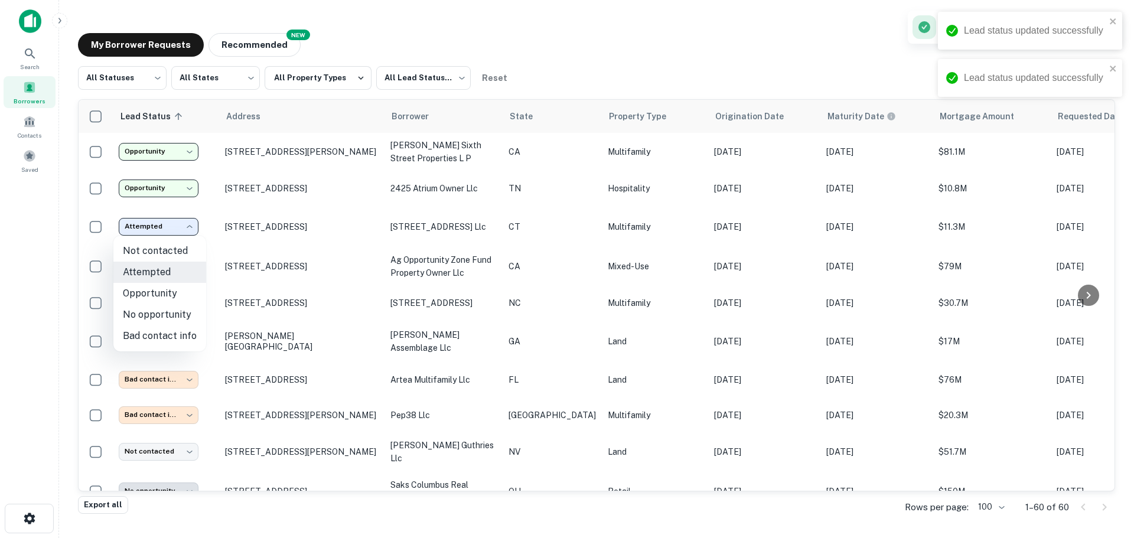
click at [149, 294] on li "Opportunity" at bounding box center [159, 293] width 93 height 21
type input "**********"
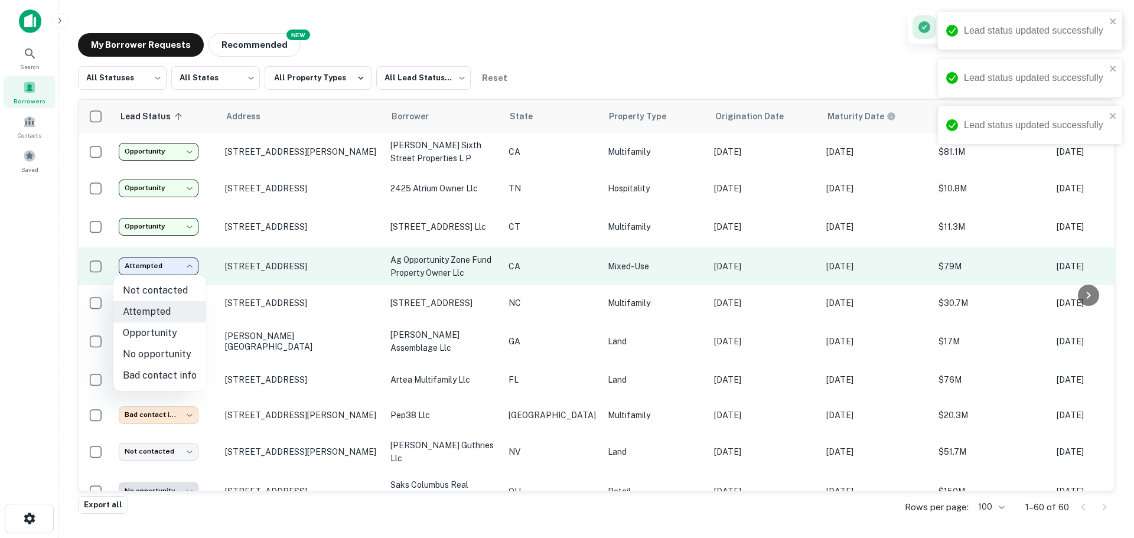
click at [168, 261] on body "**********" at bounding box center [567, 269] width 1134 height 538
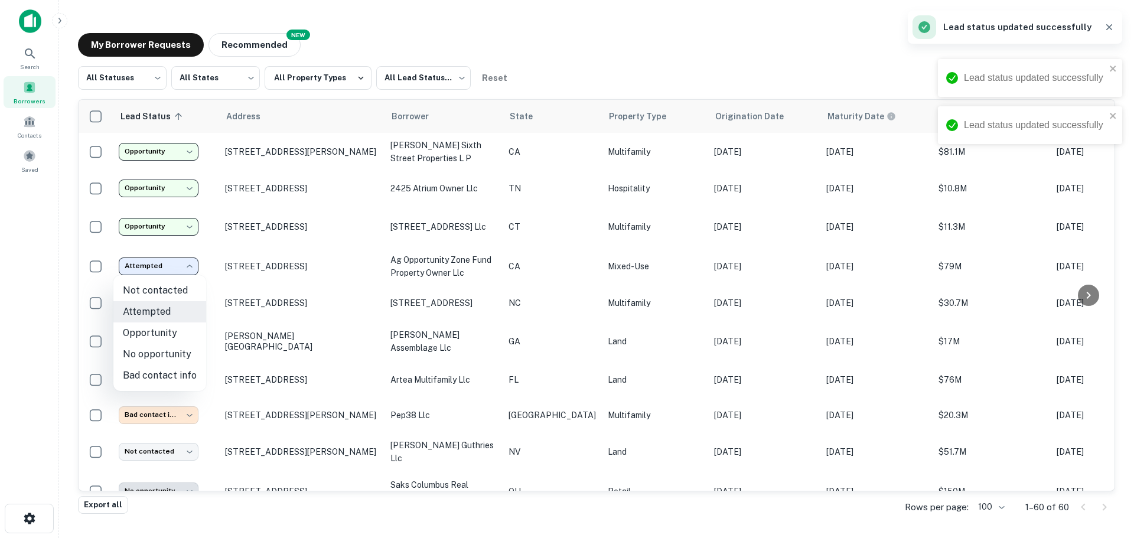
click at [162, 331] on li "Opportunity" at bounding box center [159, 333] width 93 height 21
type input "**********"
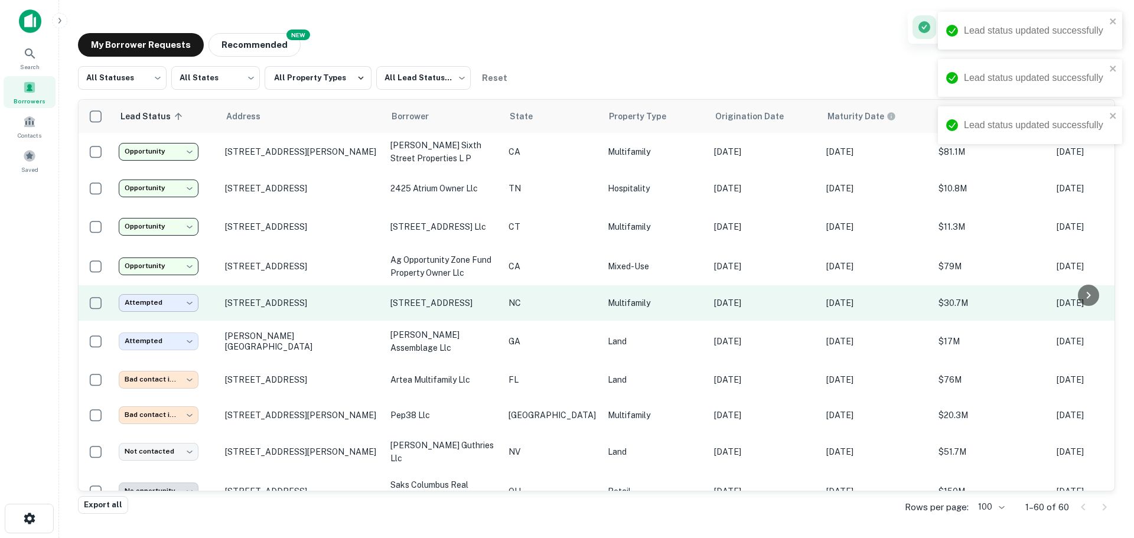
click at [172, 298] on body "**********" at bounding box center [567, 269] width 1134 height 538
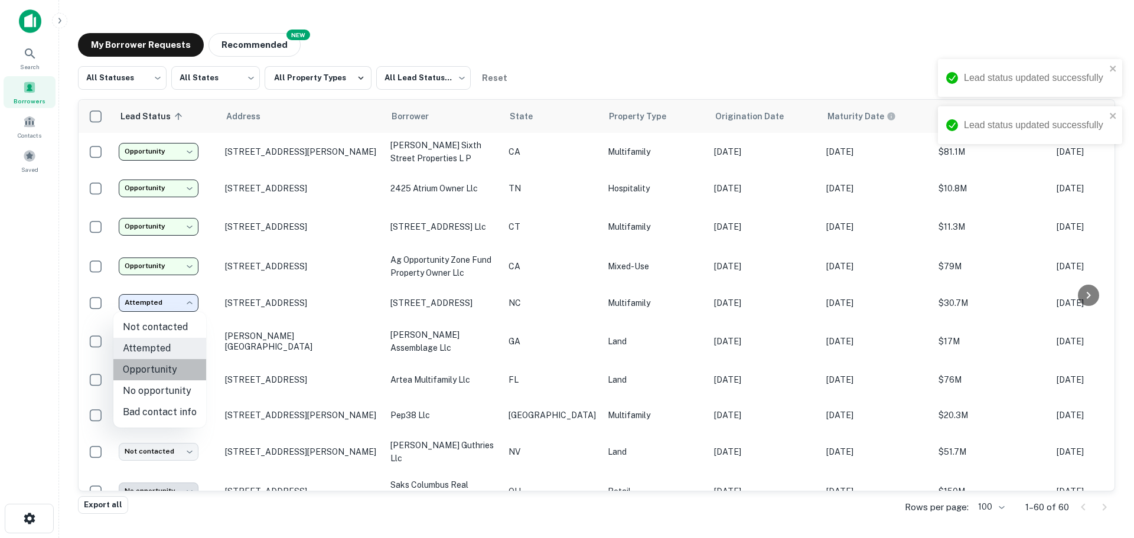
drag, startPoint x: 160, startPoint y: 370, endPoint x: 162, endPoint y: 353, distance: 17.9
click at [159, 370] on li "Opportunity" at bounding box center [159, 369] width 93 height 21
type input "**********"
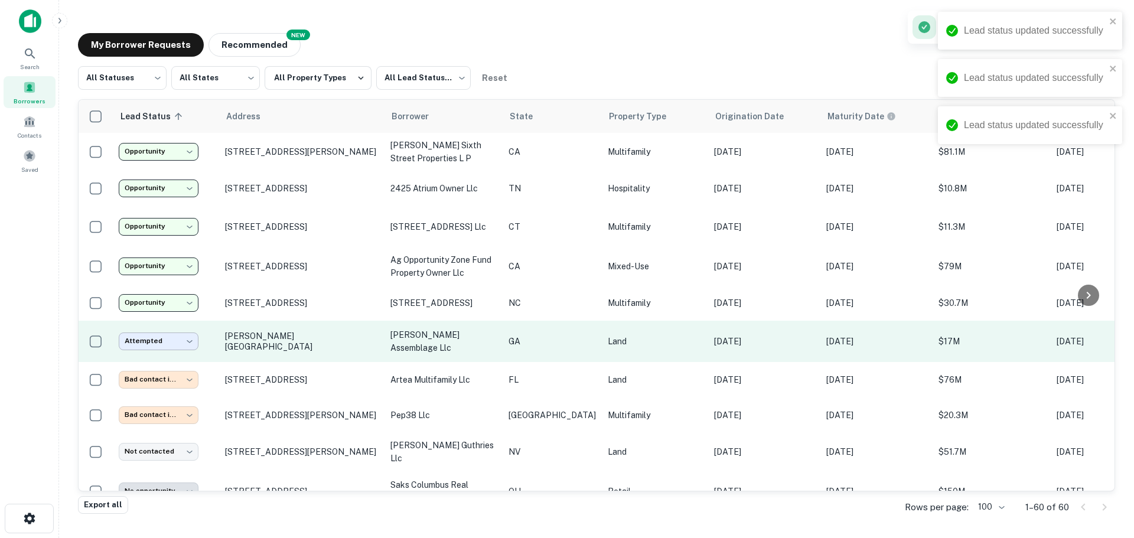
click at [167, 339] on body "**********" at bounding box center [567, 269] width 1134 height 538
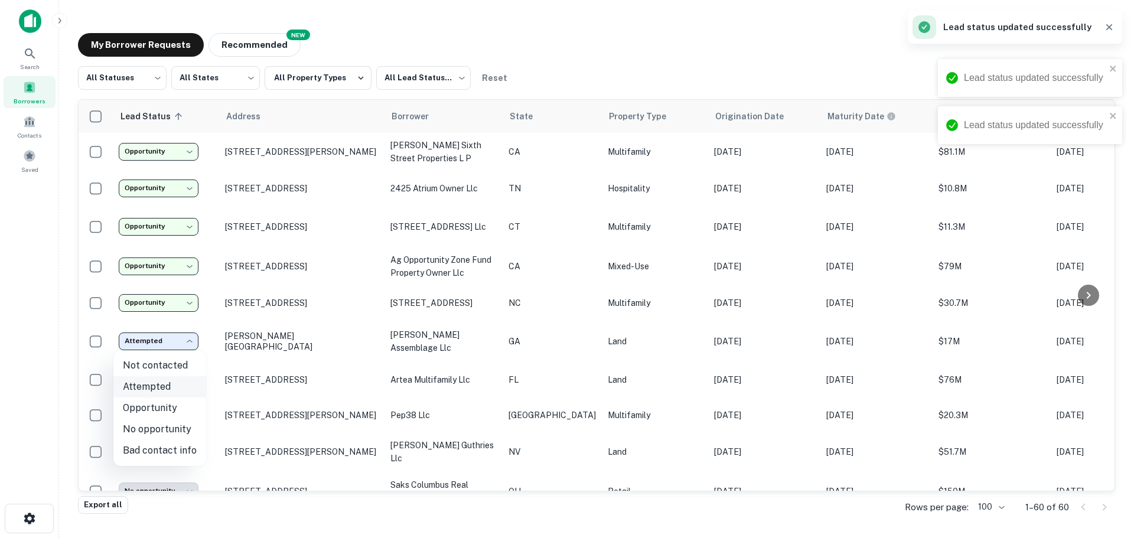
click at [147, 408] on li "Opportunity" at bounding box center [159, 408] width 93 height 21
type input "**********"
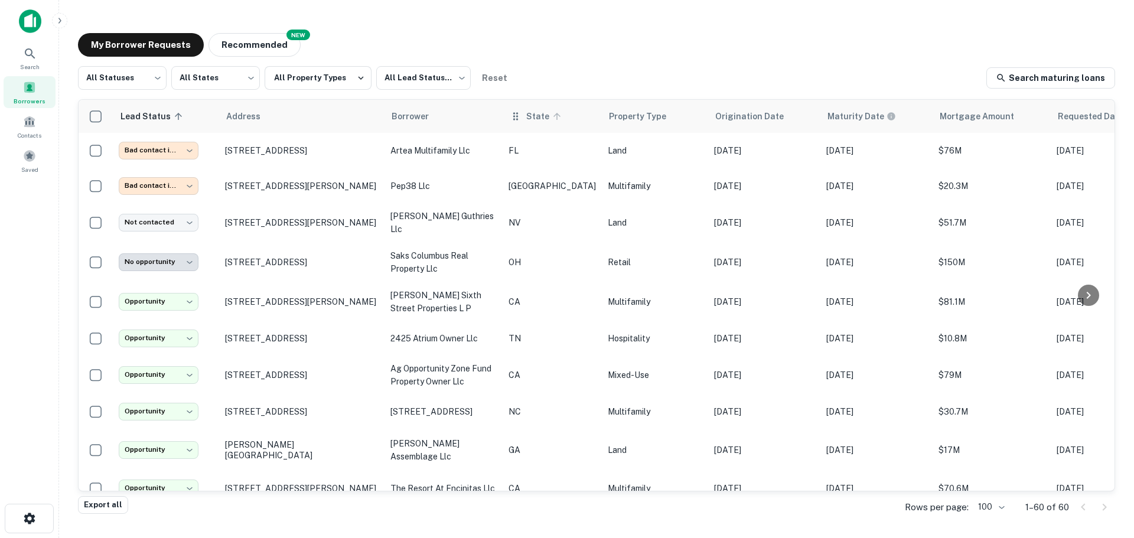
click at [534, 115] on span "State" at bounding box center [545, 116] width 38 height 14
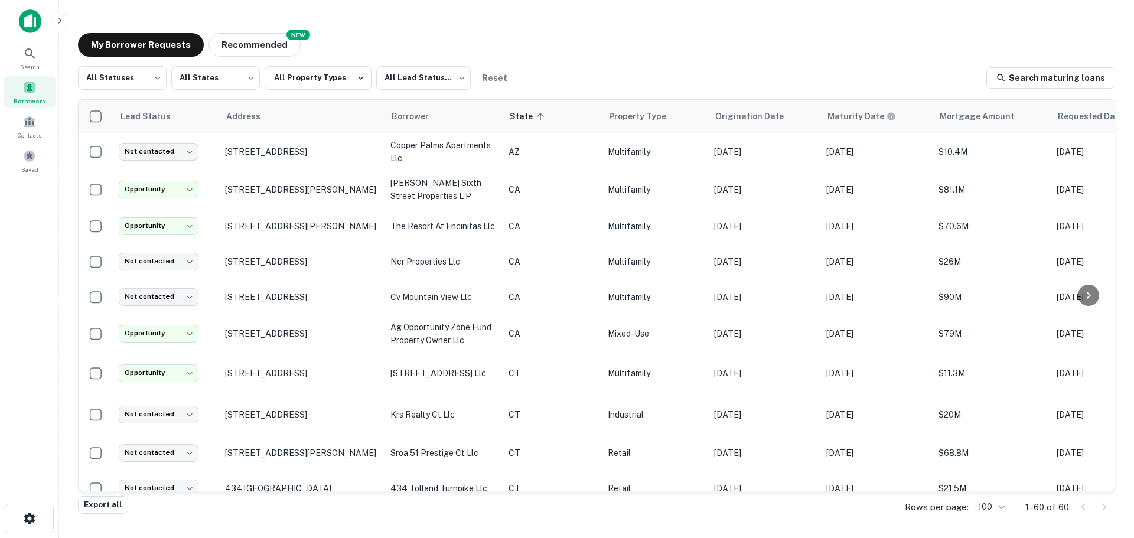
drag, startPoint x: 342, startPoint y: 258, endPoint x: 739, endPoint y: 31, distance: 457.6
click at [739, 31] on div "**********" at bounding box center [597, 266] width 1056 height 485
drag, startPoint x: 598, startPoint y: 258, endPoint x: 869, endPoint y: 55, distance: 338.9
click at [884, 50] on div "My Borrower Requests NEW Recommended" at bounding box center [597, 45] width 1038 height 24
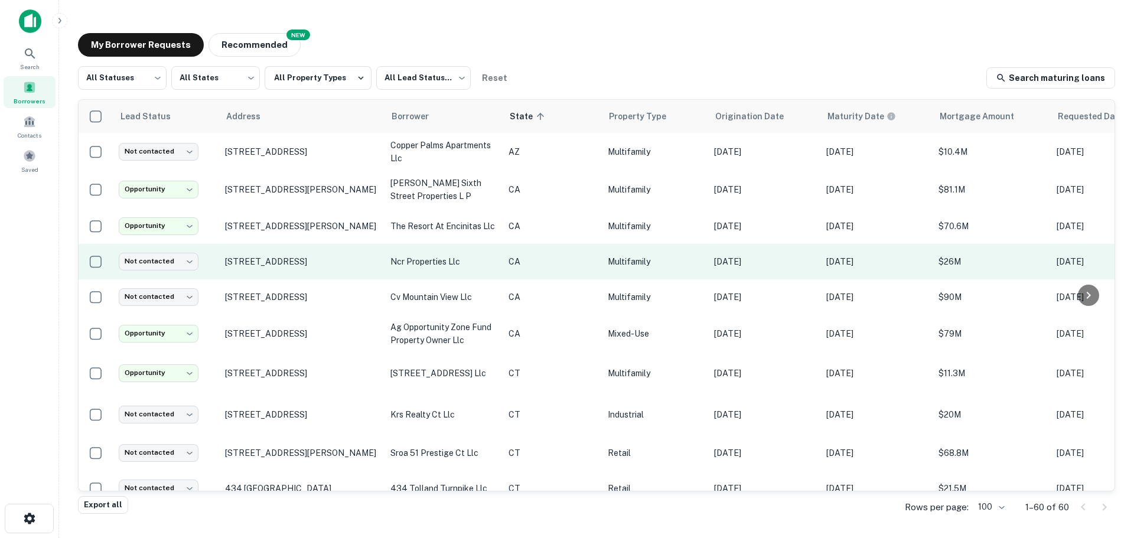
click at [336, 253] on td "[STREET_ADDRESS]" at bounding box center [301, 261] width 165 height 35
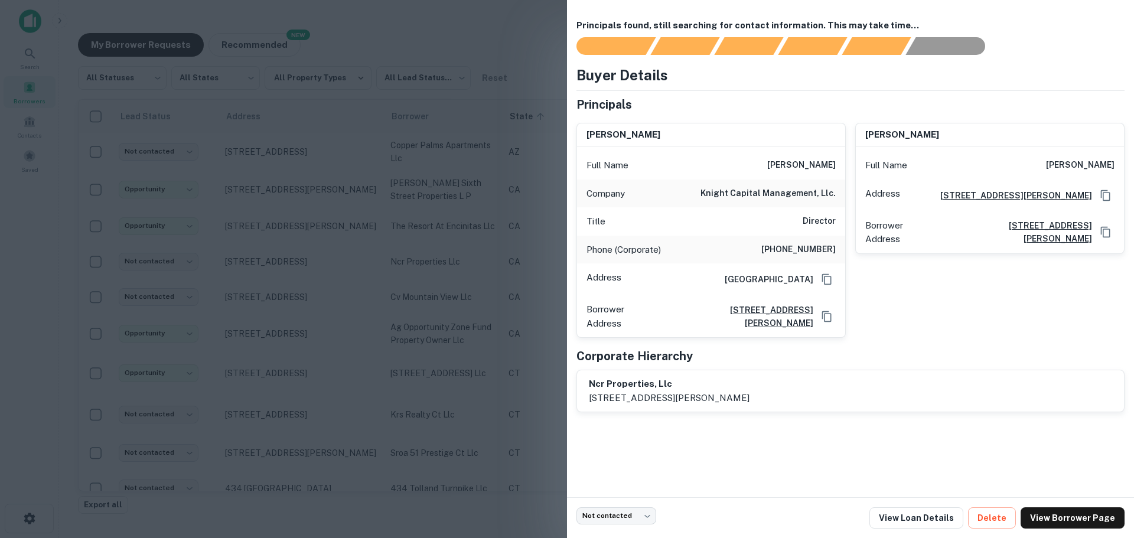
click at [431, 163] on div at bounding box center [567, 269] width 1134 height 538
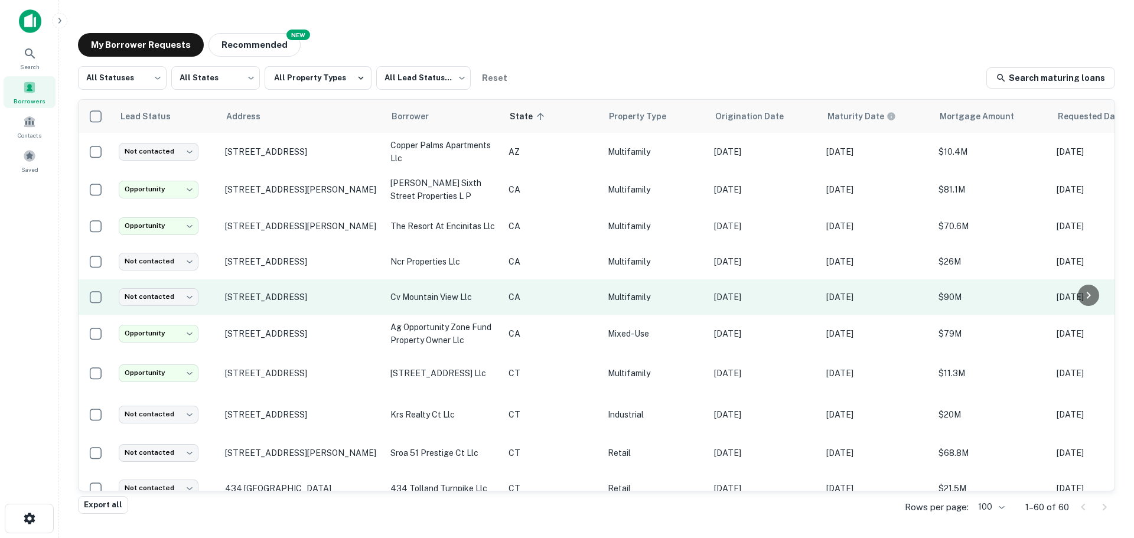
click at [395, 287] on td "cv mountain view llc" at bounding box center [444, 296] width 118 height 35
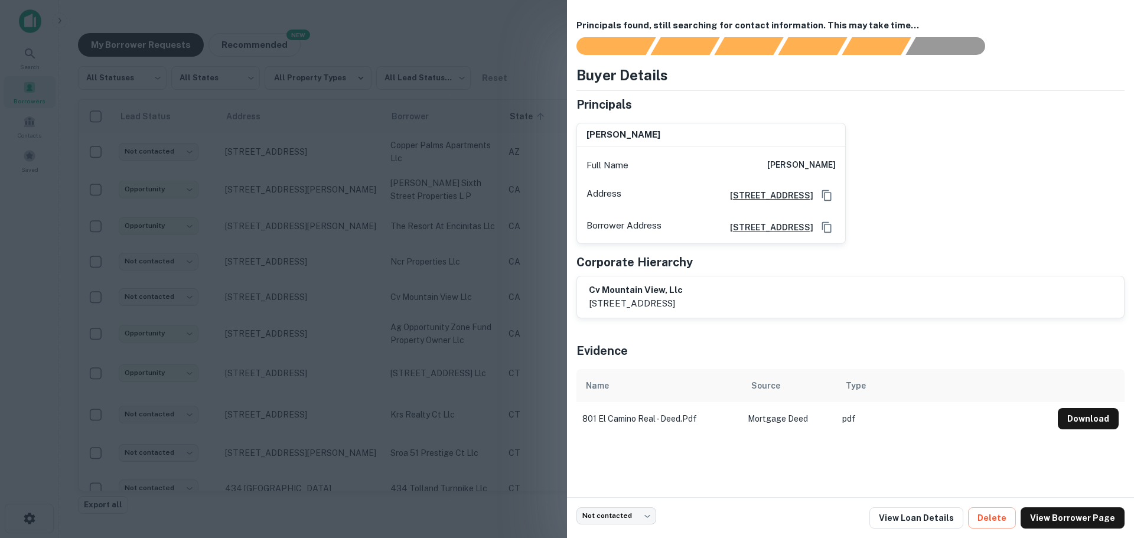
click at [427, 282] on div at bounding box center [567, 269] width 1134 height 538
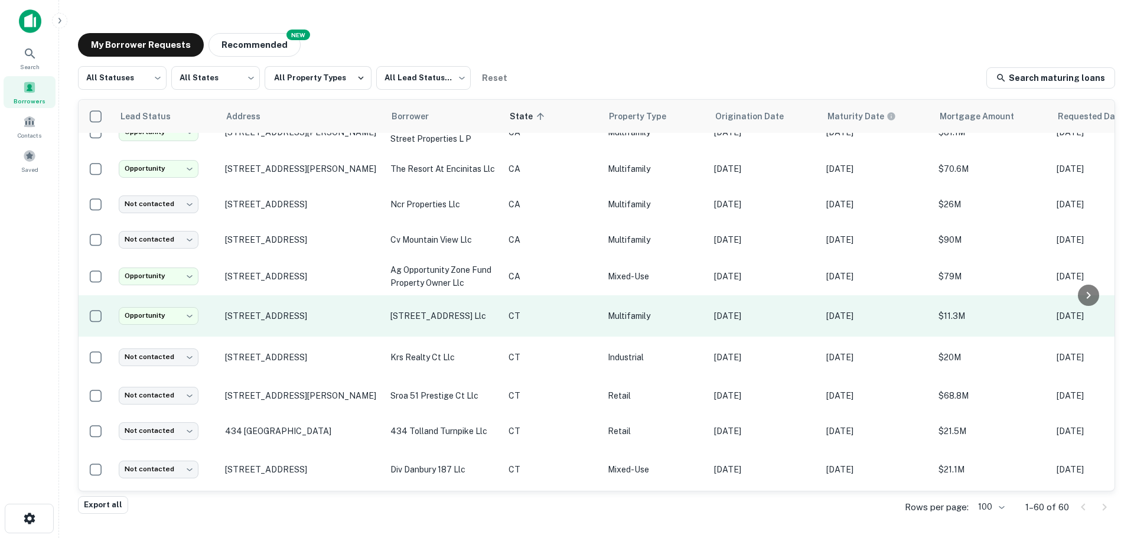
scroll to position [99, 0]
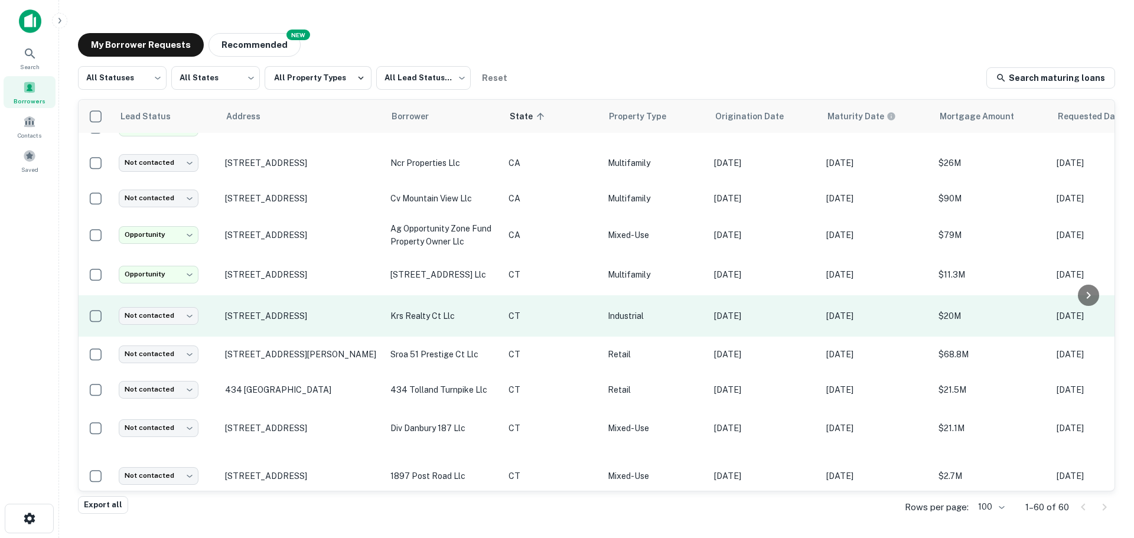
click at [407, 316] on p "krs realty ct llc" at bounding box center [444, 316] width 106 height 13
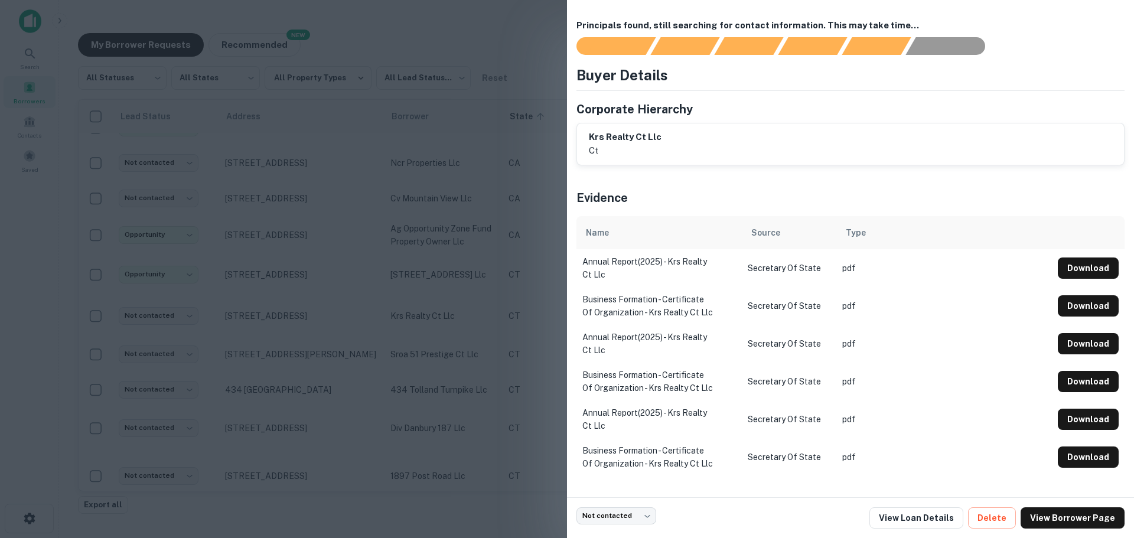
click at [440, 307] on div at bounding box center [567, 269] width 1134 height 538
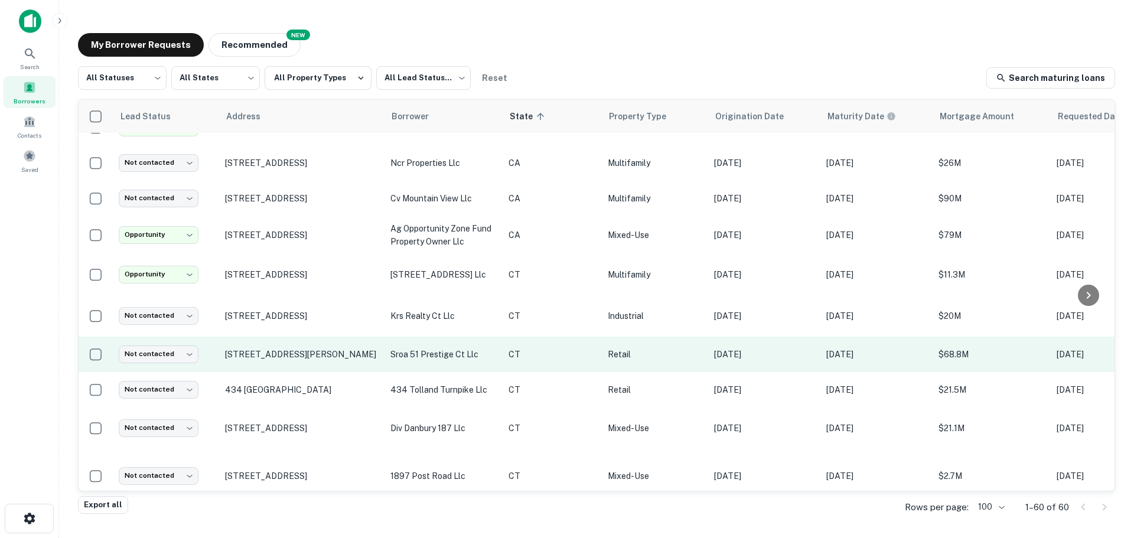
click at [434, 356] on p "sroa 51 prestige ct llc" at bounding box center [444, 354] width 106 height 13
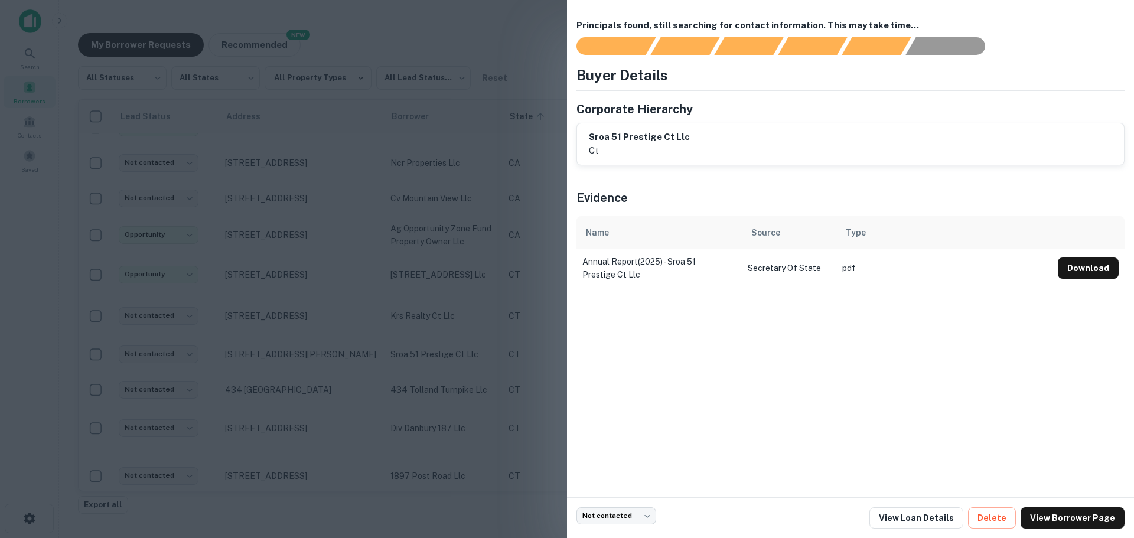
click at [433, 357] on div at bounding box center [567, 269] width 1134 height 538
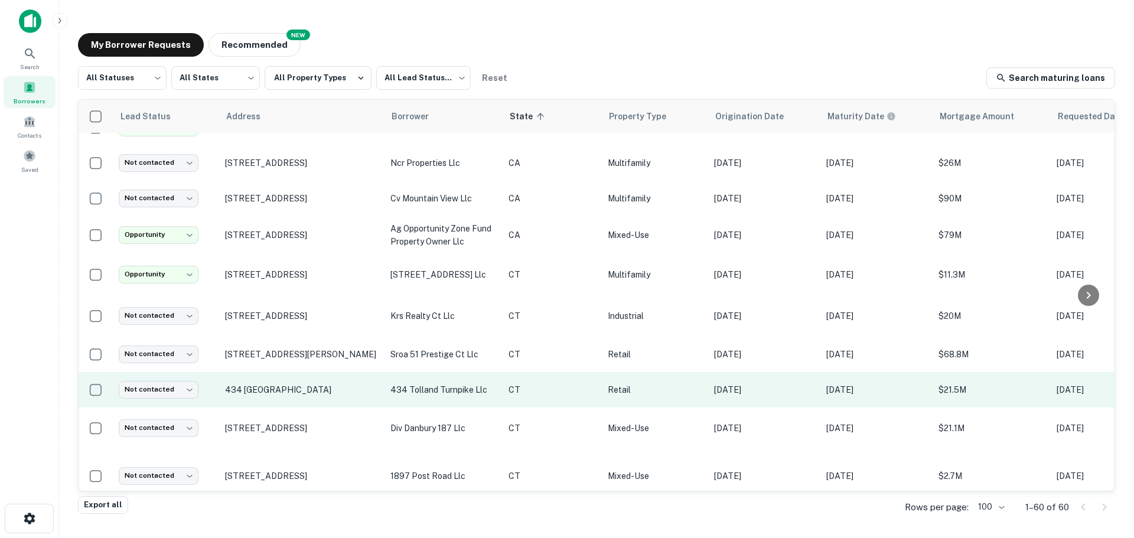
click at [424, 392] on p "434 tolland turnpike llc" at bounding box center [444, 389] width 106 height 13
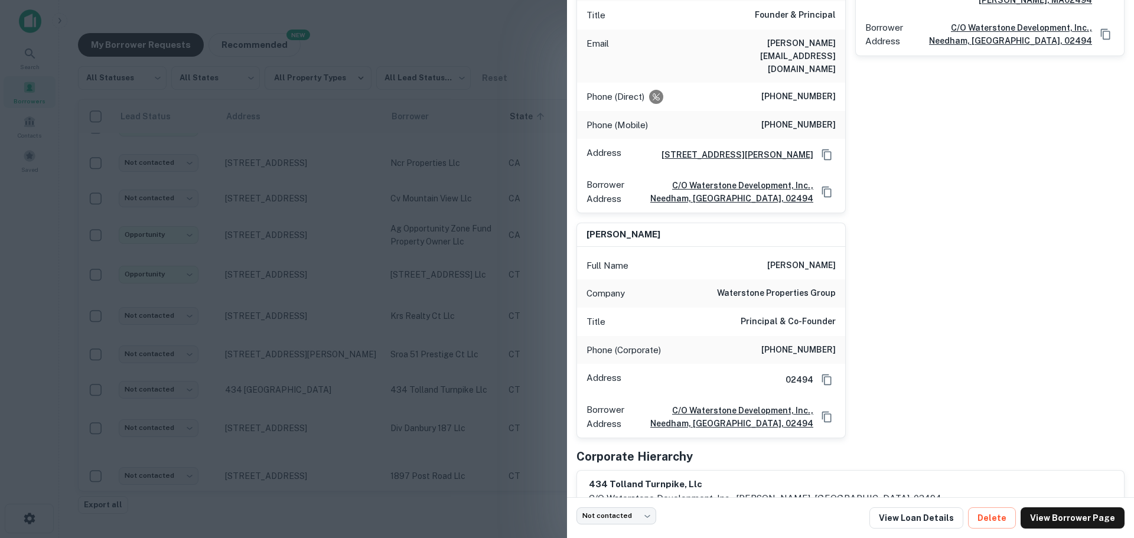
scroll to position [216, 0]
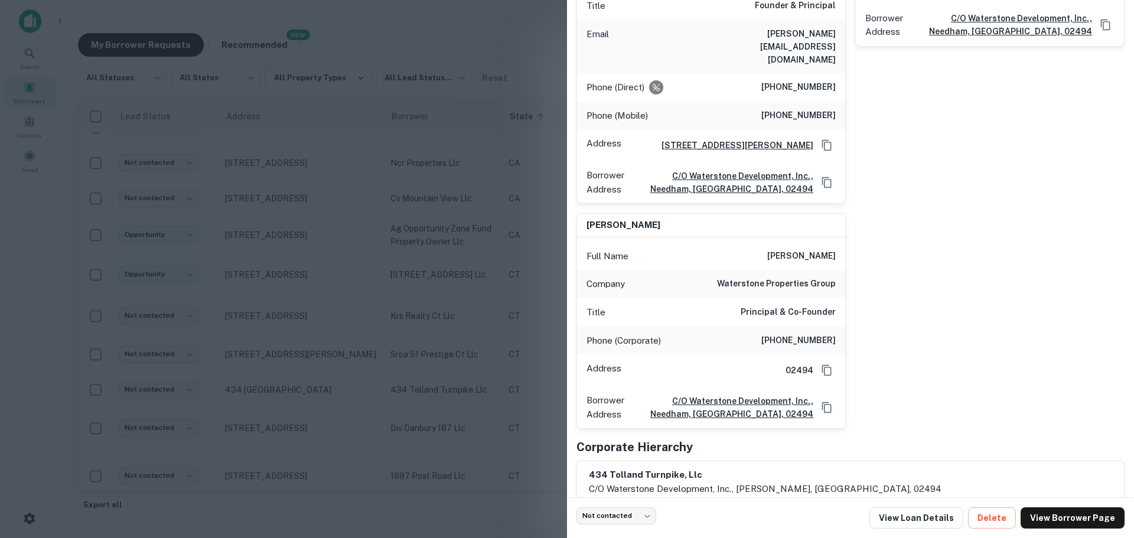
click at [411, 356] on div at bounding box center [567, 269] width 1134 height 538
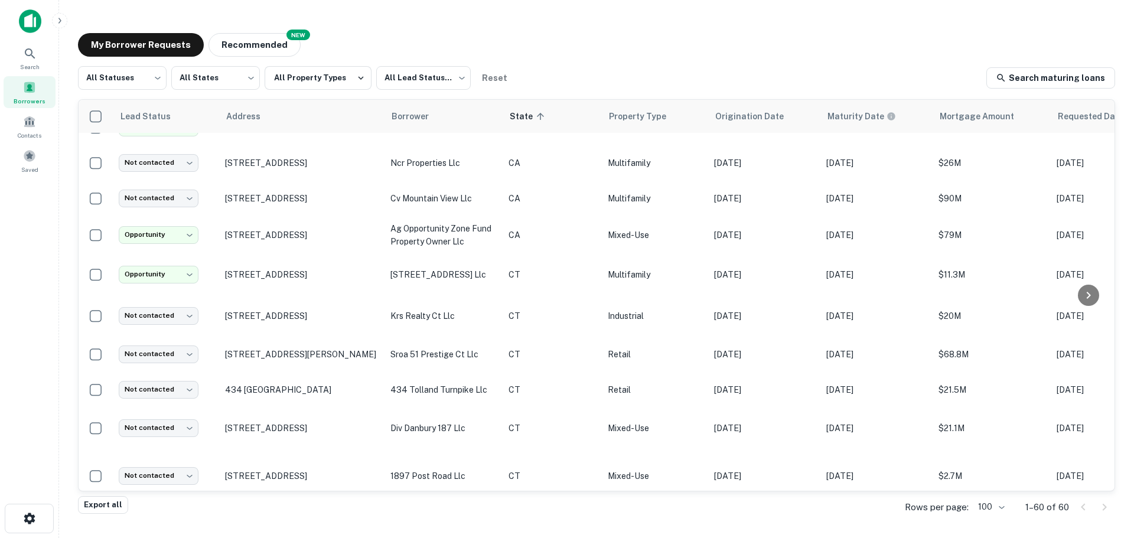
click at [411, 356] on p "sroa 51 prestige ct llc" at bounding box center [444, 354] width 106 height 13
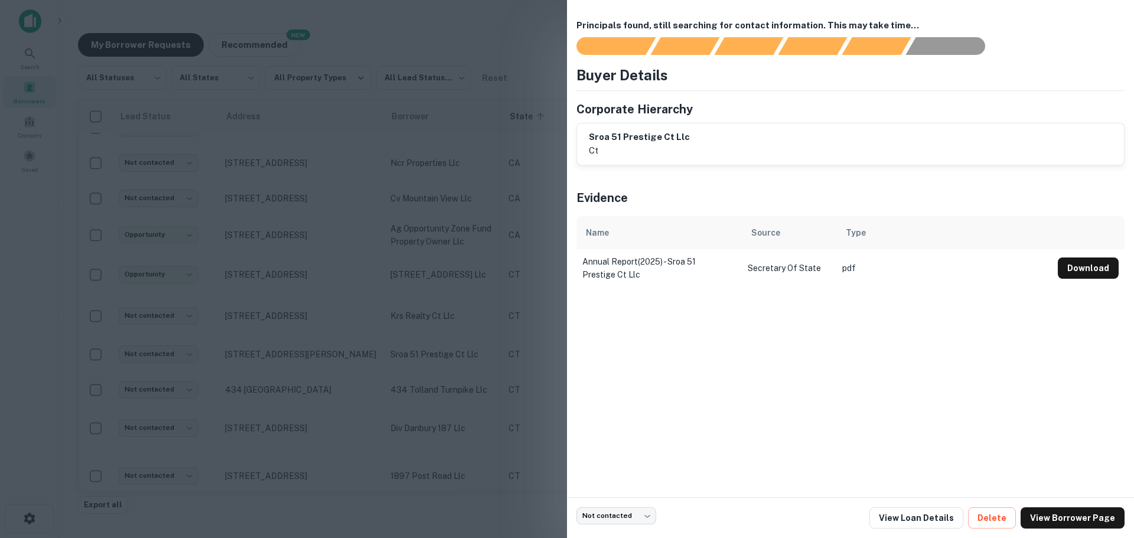
click at [411, 356] on div at bounding box center [567, 269] width 1134 height 538
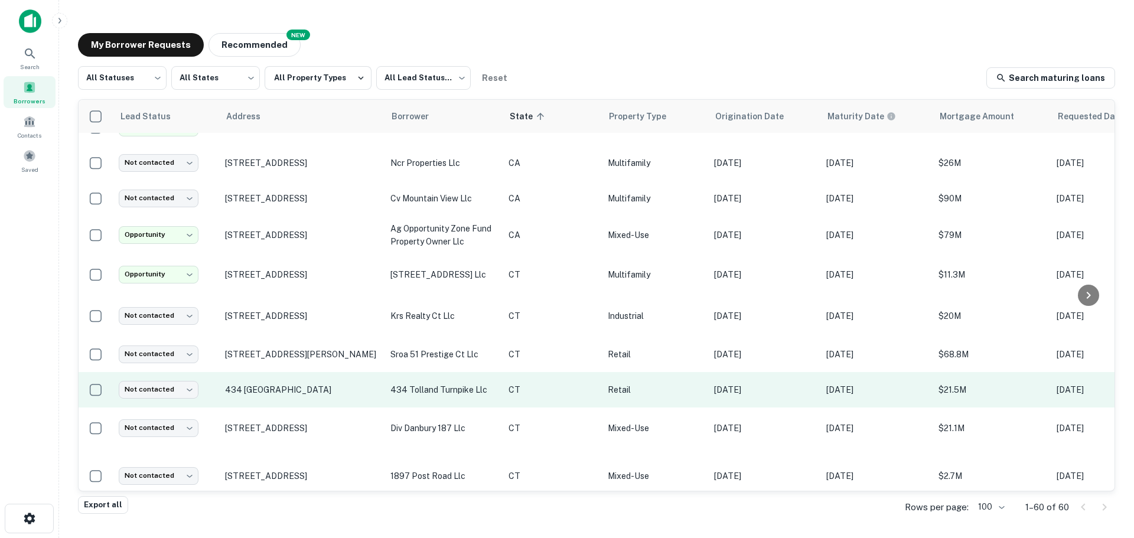
click at [410, 397] on td "434 tolland turnpike llc" at bounding box center [444, 389] width 118 height 35
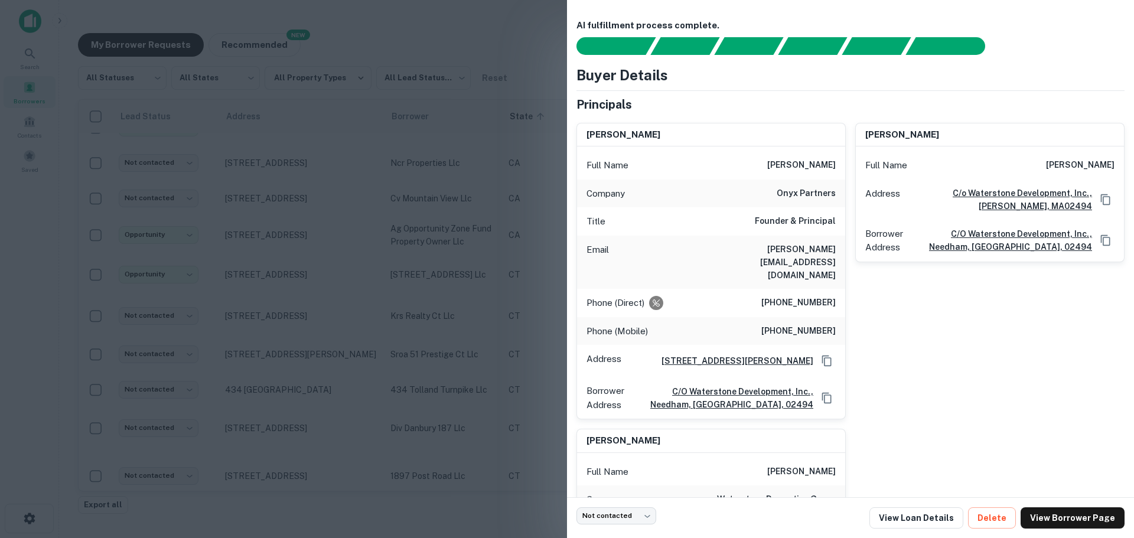
click at [414, 392] on div at bounding box center [567, 269] width 1134 height 538
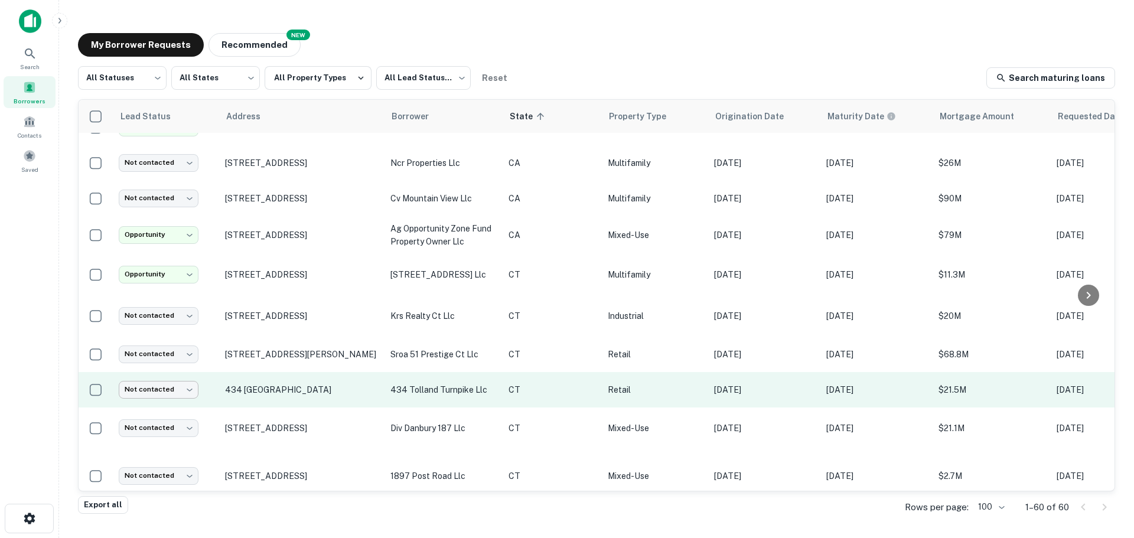
click at [178, 392] on body "**********" at bounding box center [567, 269] width 1134 height 538
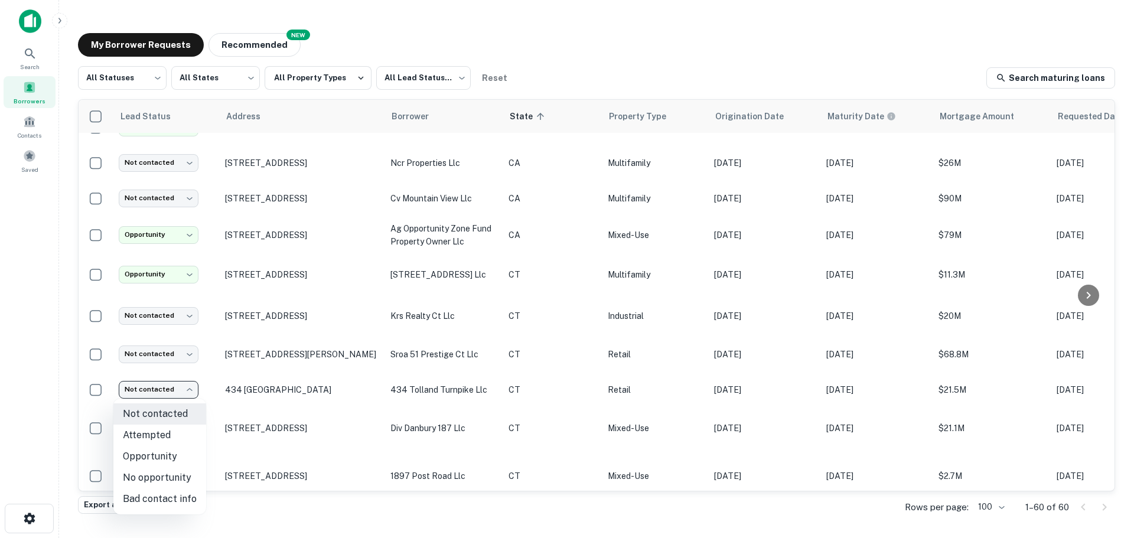
click at [161, 453] on li "Opportunity" at bounding box center [159, 456] width 93 height 21
type input "**********"
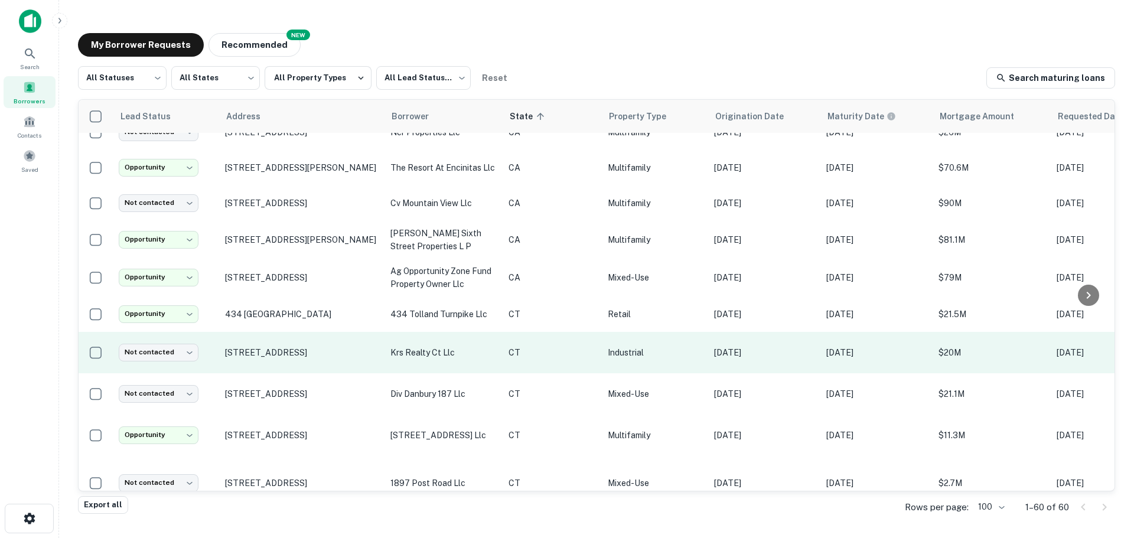
scroll to position [99, 0]
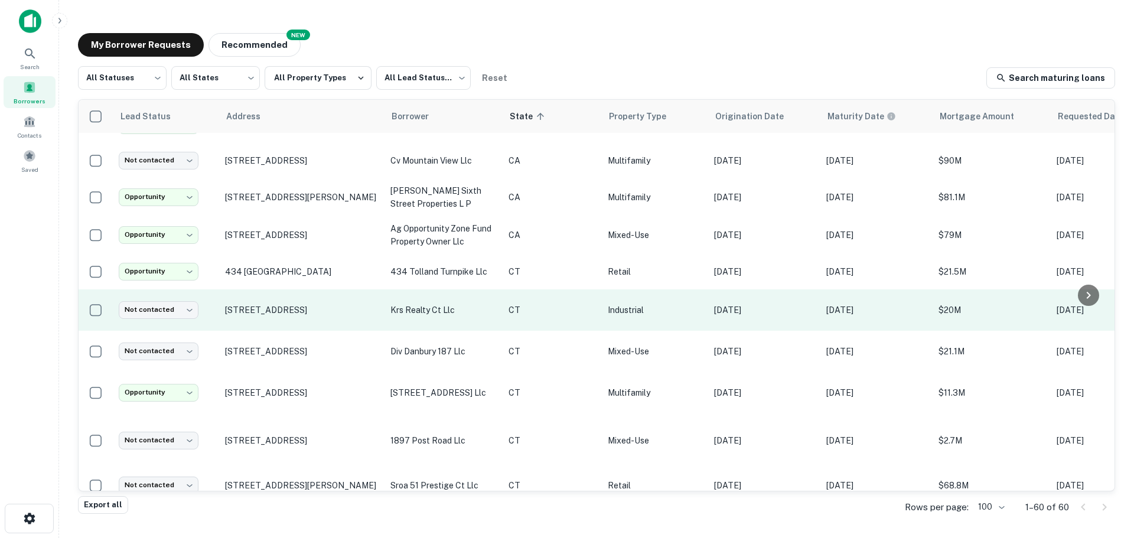
click at [499, 317] on td "krs realty ct llc" at bounding box center [444, 310] width 118 height 41
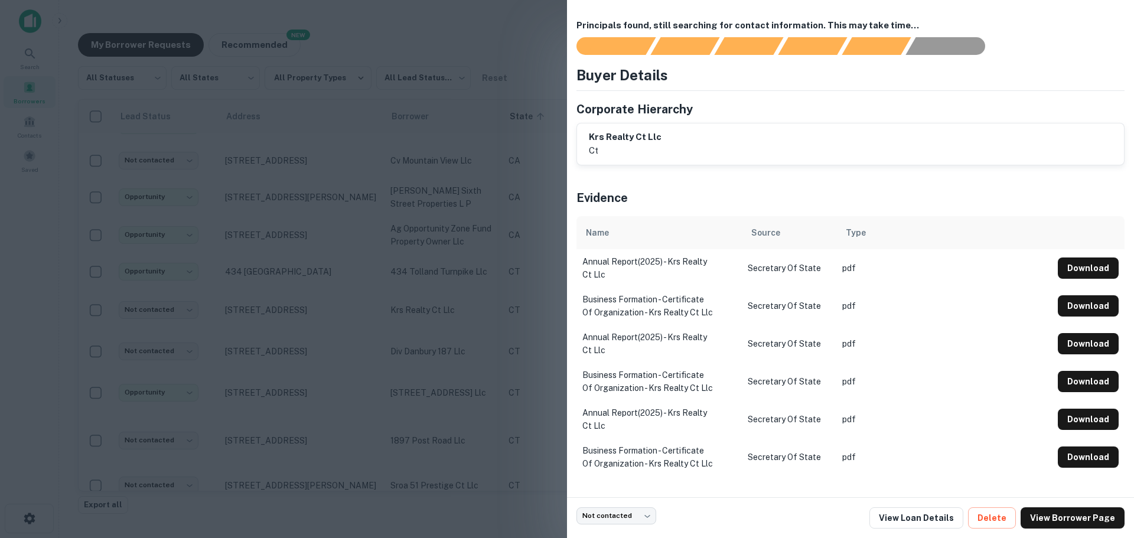
click at [495, 322] on div at bounding box center [567, 269] width 1134 height 538
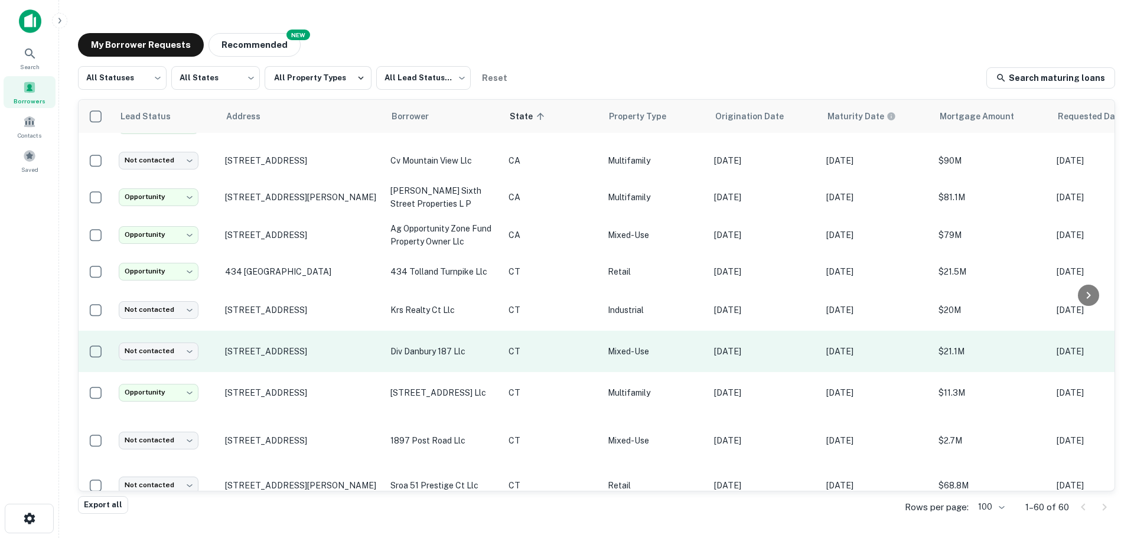
click at [480, 349] on p "div danbury 187 llc" at bounding box center [444, 351] width 106 height 13
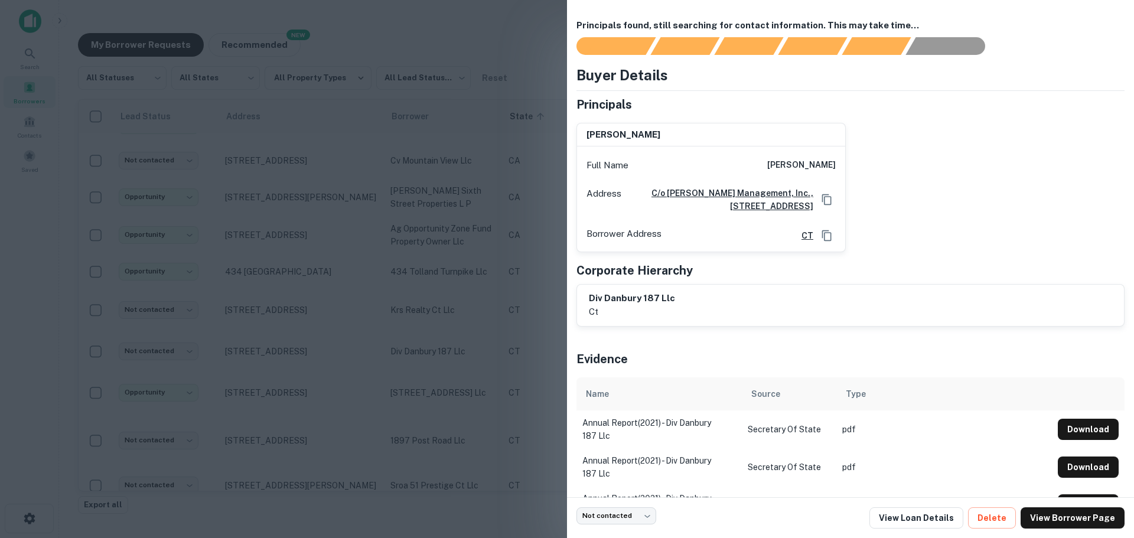
click at [465, 363] on div at bounding box center [567, 269] width 1134 height 538
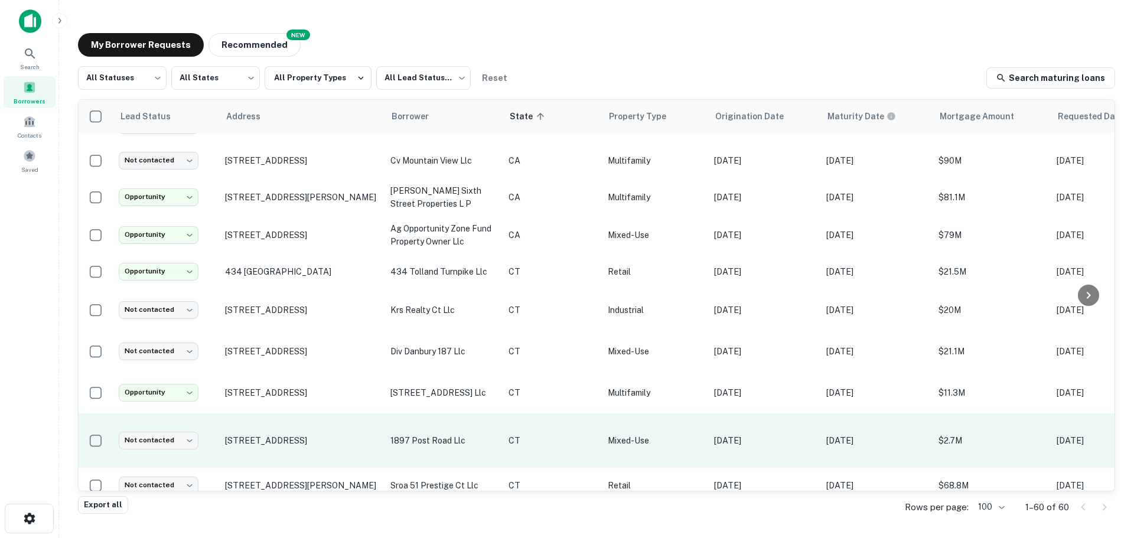
click at [486, 434] on p "1897 post road llc" at bounding box center [444, 440] width 106 height 13
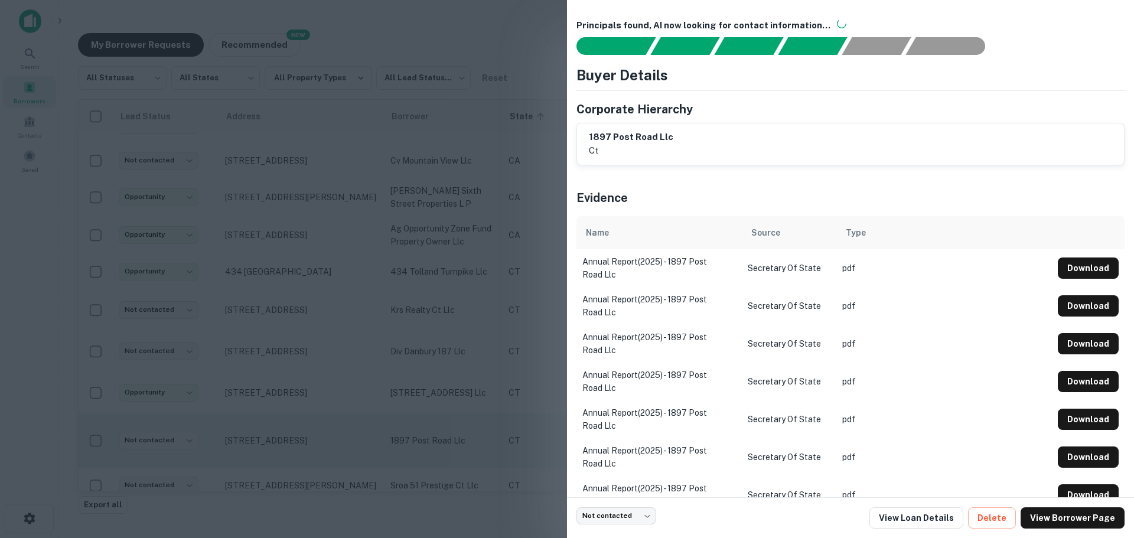
click at [486, 433] on div at bounding box center [567, 269] width 1134 height 538
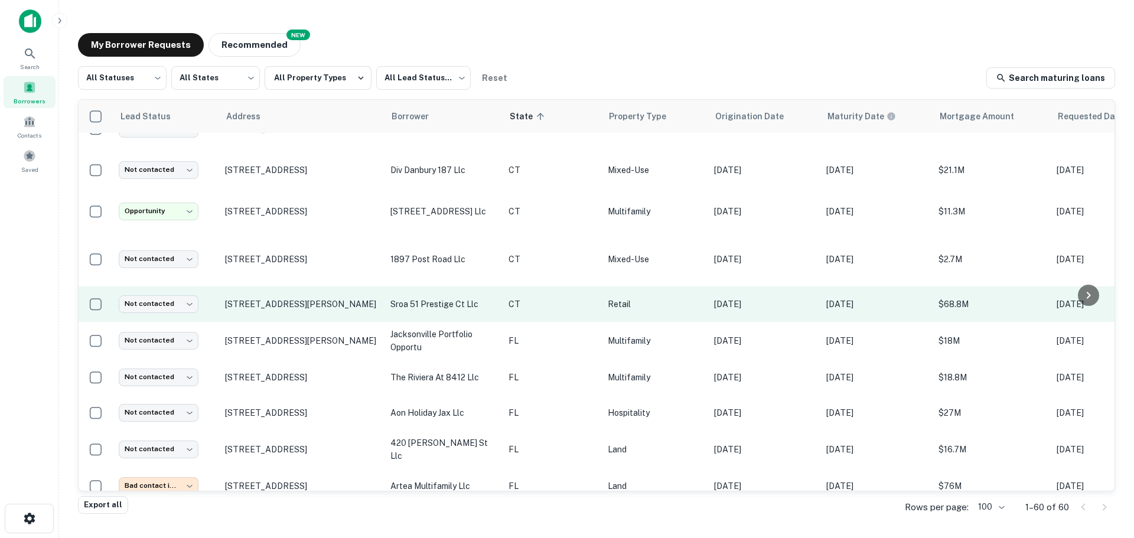
scroll to position [295, 0]
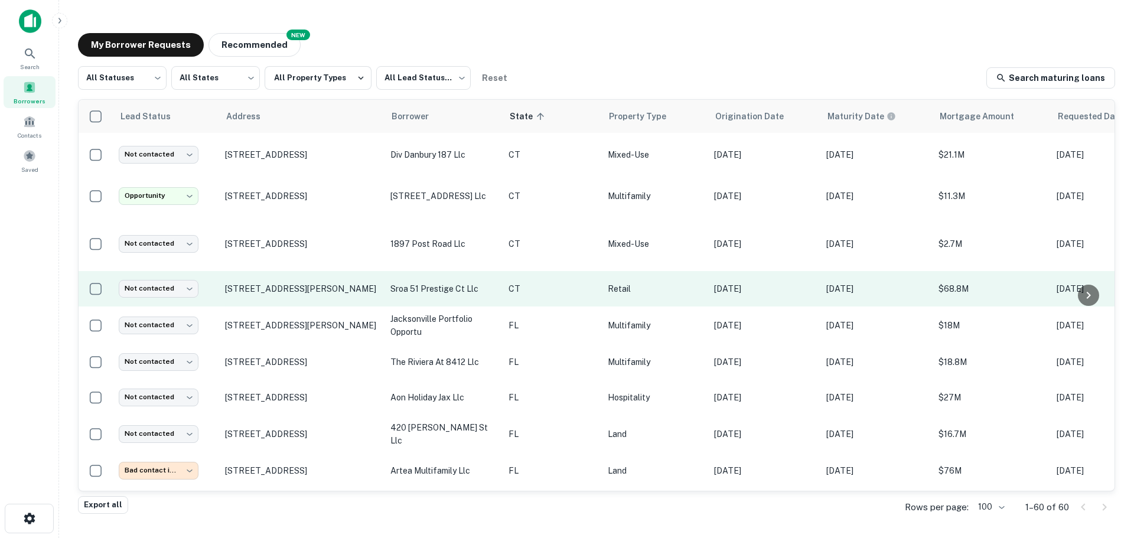
click at [458, 282] on p "sroa 51 prestige ct llc" at bounding box center [444, 288] width 106 height 13
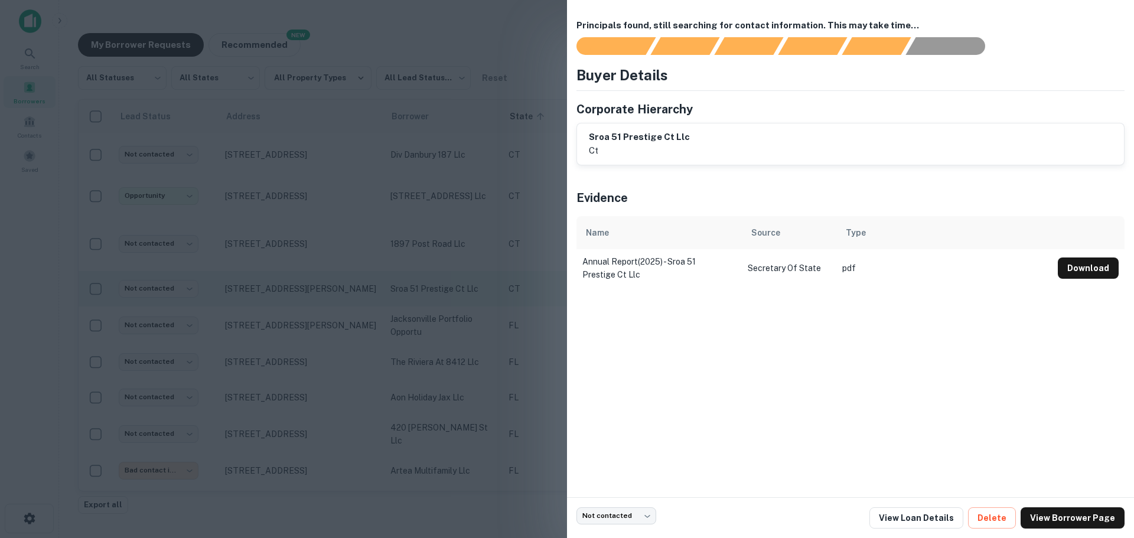
click at [458, 274] on div at bounding box center [567, 269] width 1134 height 538
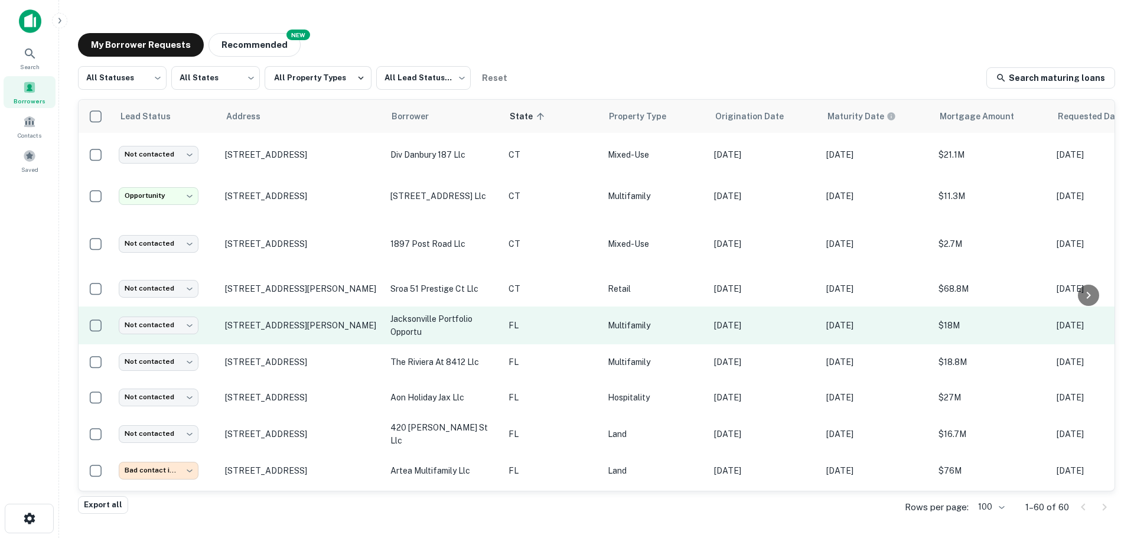
click at [454, 313] on p "jacksonville portfolio opportu" at bounding box center [444, 326] width 106 height 26
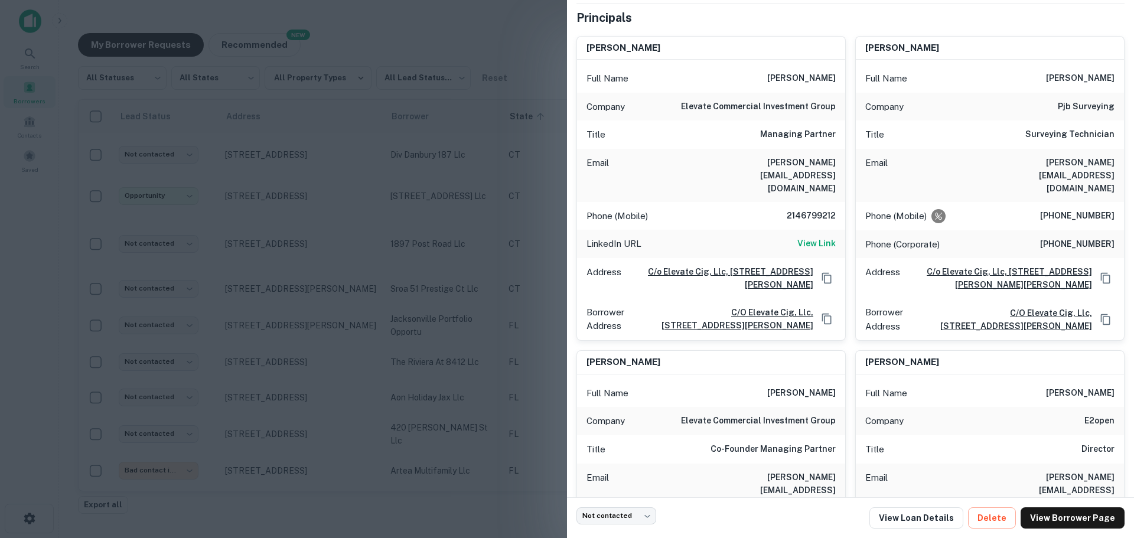
scroll to position [197, 0]
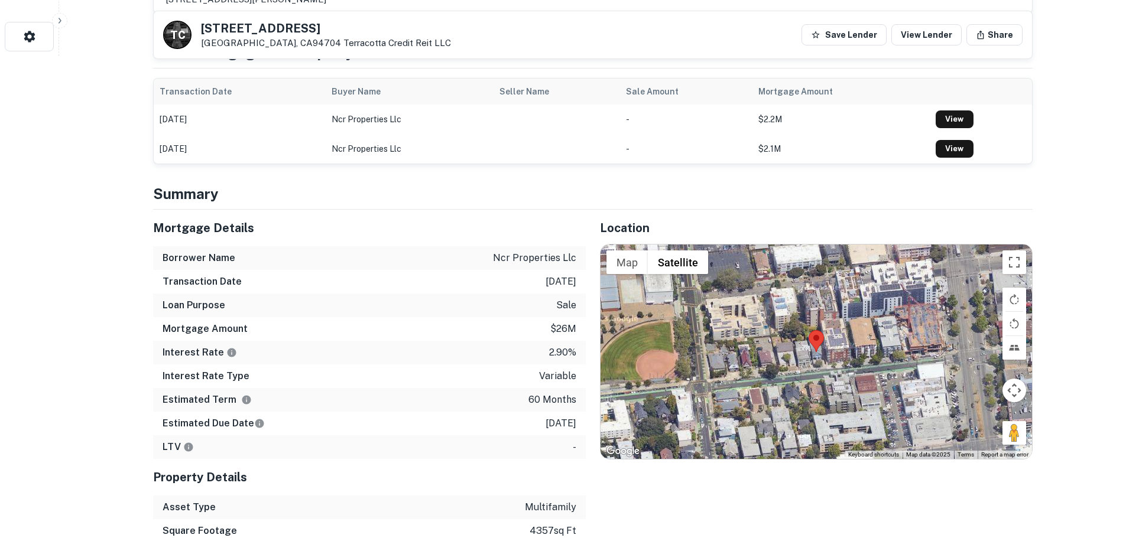
scroll to position [591, 0]
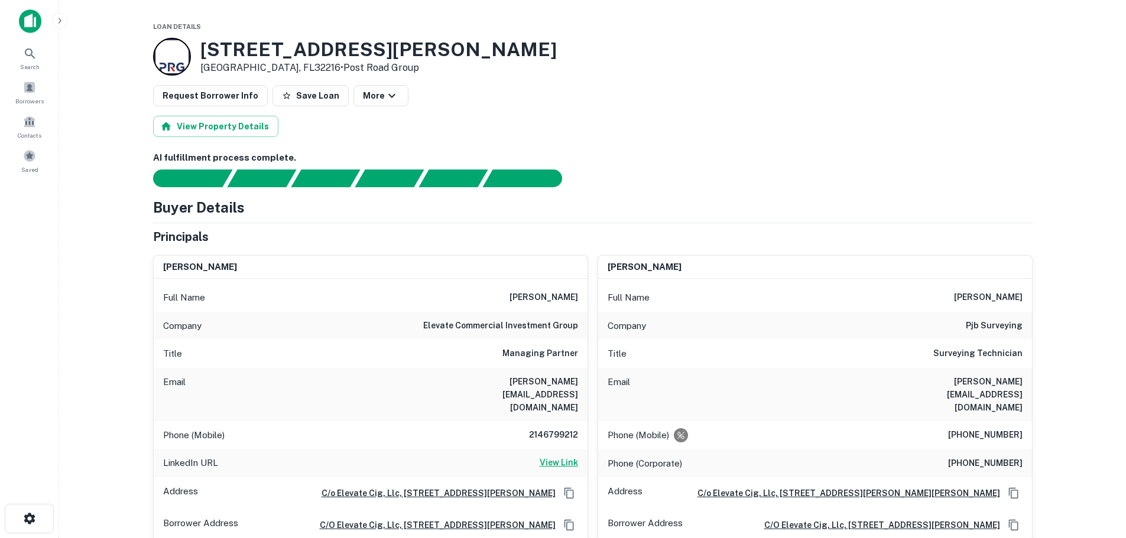
click at [550, 456] on h6 "View Link" at bounding box center [558, 462] width 38 height 13
click at [440, 327] on h6 "elevate commercial investment group" at bounding box center [500, 326] width 155 height 14
click at [558, 326] on h6 "elevate commercial investment group" at bounding box center [500, 326] width 155 height 14
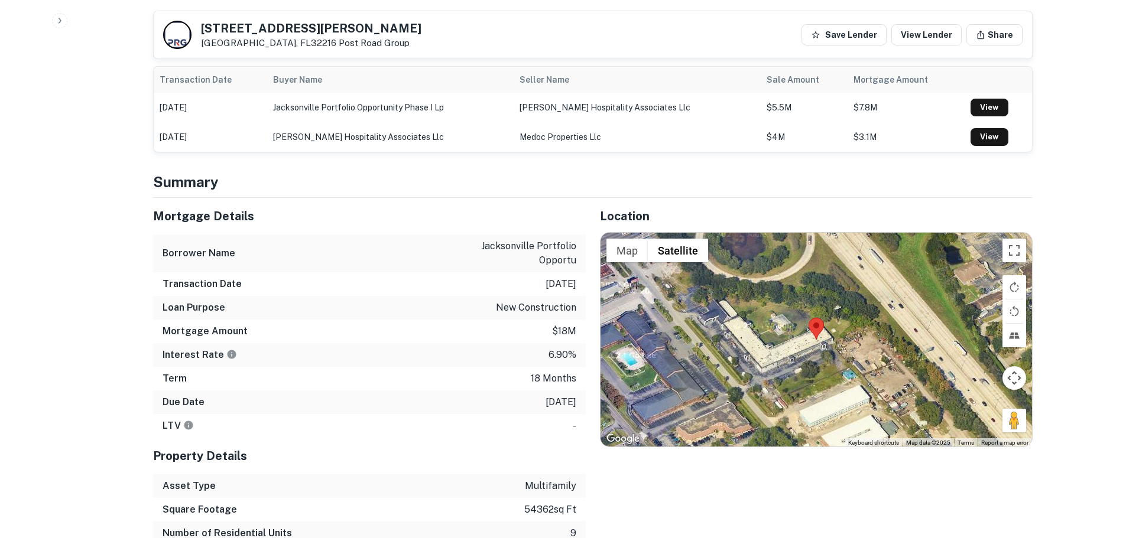
scroll to position [1083, 0]
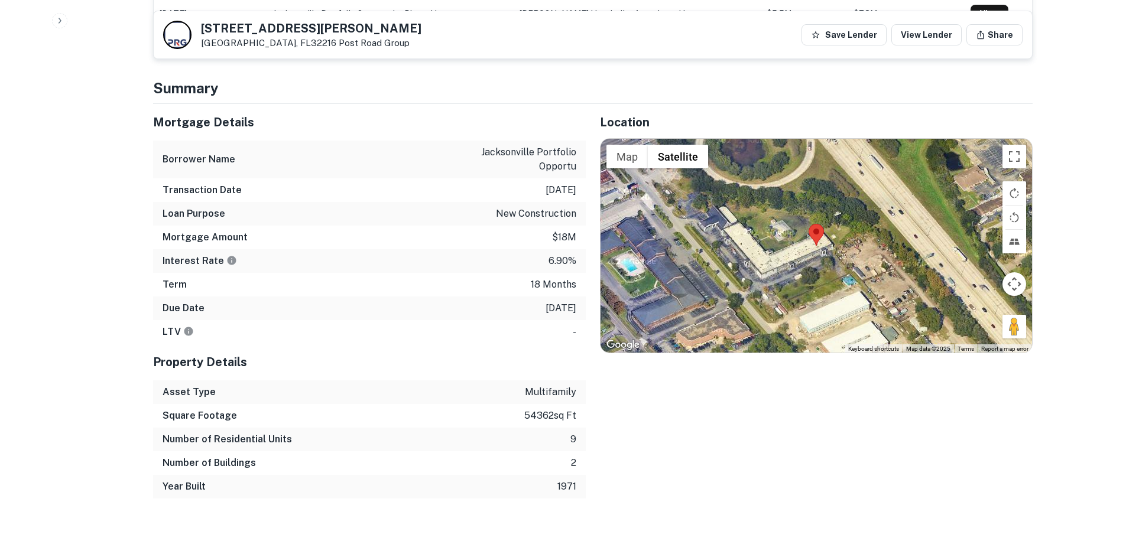
click at [791, 205] on div at bounding box center [815, 246] width 431 height 214
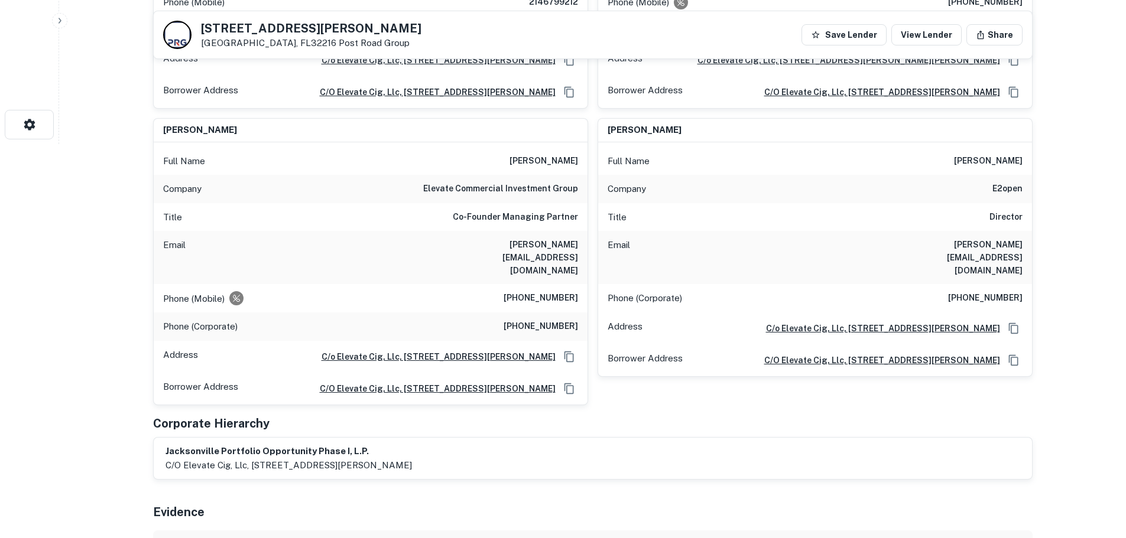
scroll to position [0, 0]
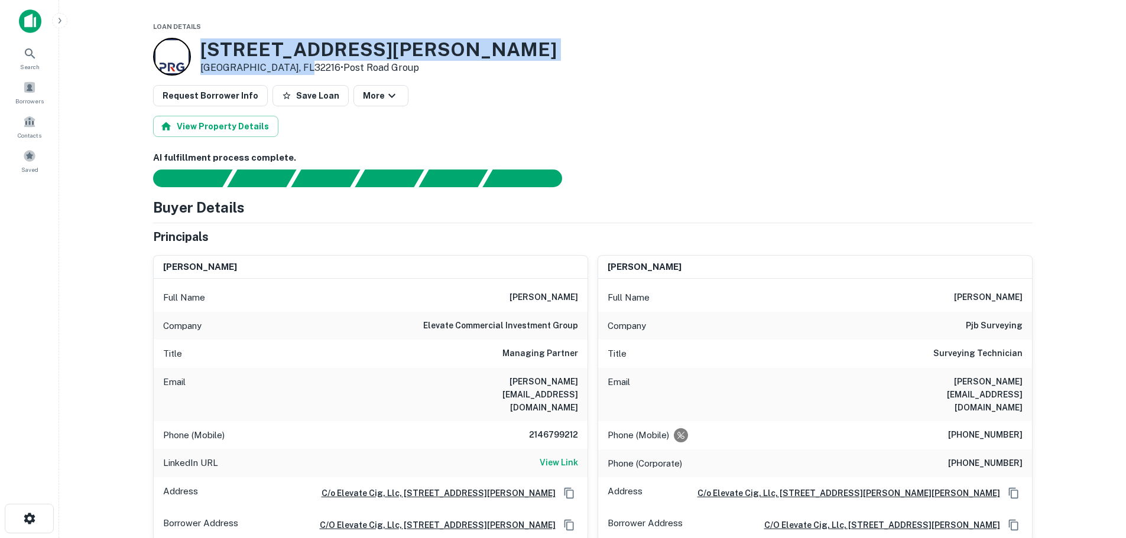
drag, startPoint x: 205, startPoint y: 46, endPoint x: 294, endPoint y: 68, distance: 91.9
click at [294, 68] on div "5649 Cagle Rd Jacksonville, FL32216 • Post Road Group" at bounding box center [378, 56] width 356 height 37
copy div "5649 Cagle Rd Jacksonville, FL32216"
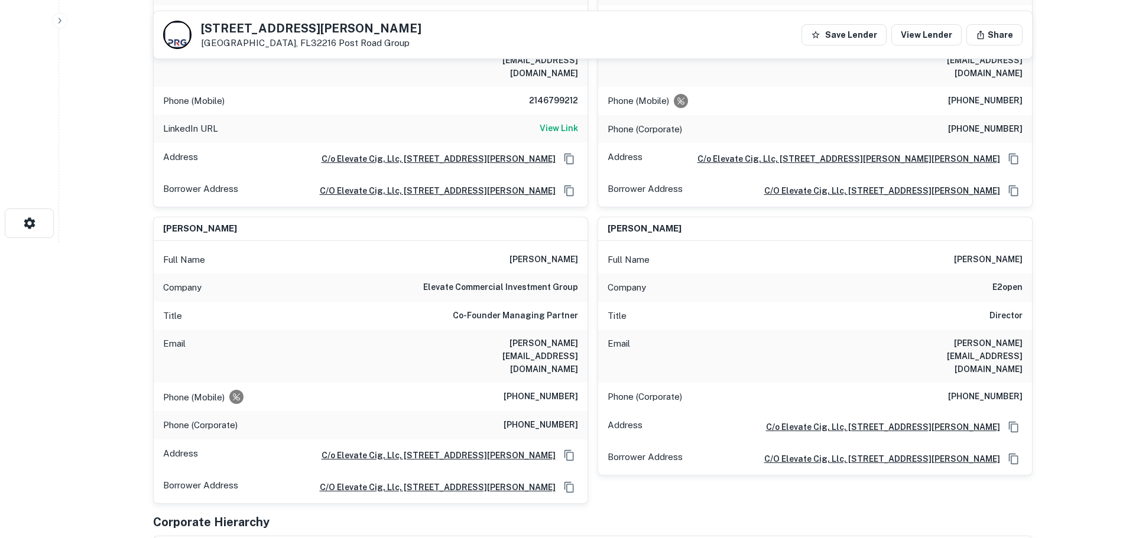
scroll to position [197, 0]
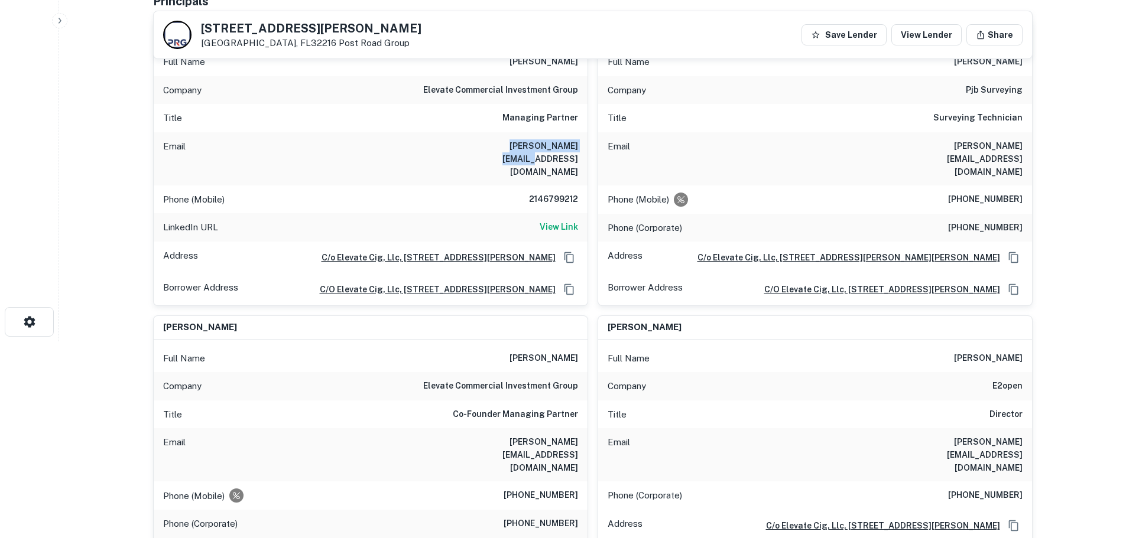
drag, startPoint x: 491, startPoint y: 144, endPoint x: 582, endPoint y: 132, distance: 91.8
click at [582, 132] on div "Email jorge@elevatecig.com" at bounding box center [371, 158] width 434 height 53
copy h6 "jorge@elevatecig.com"
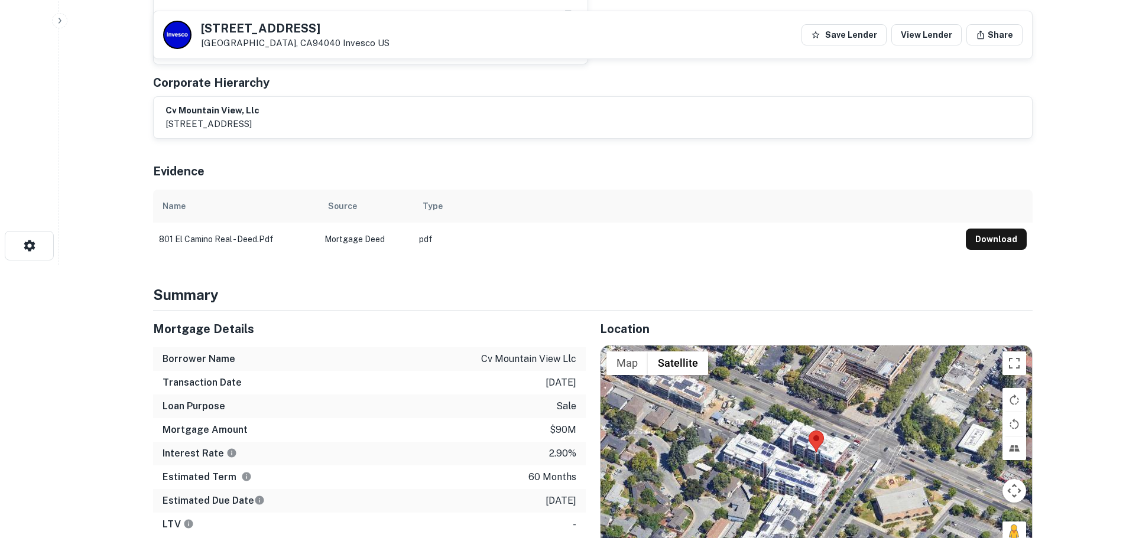
scroll to position [394, 0]
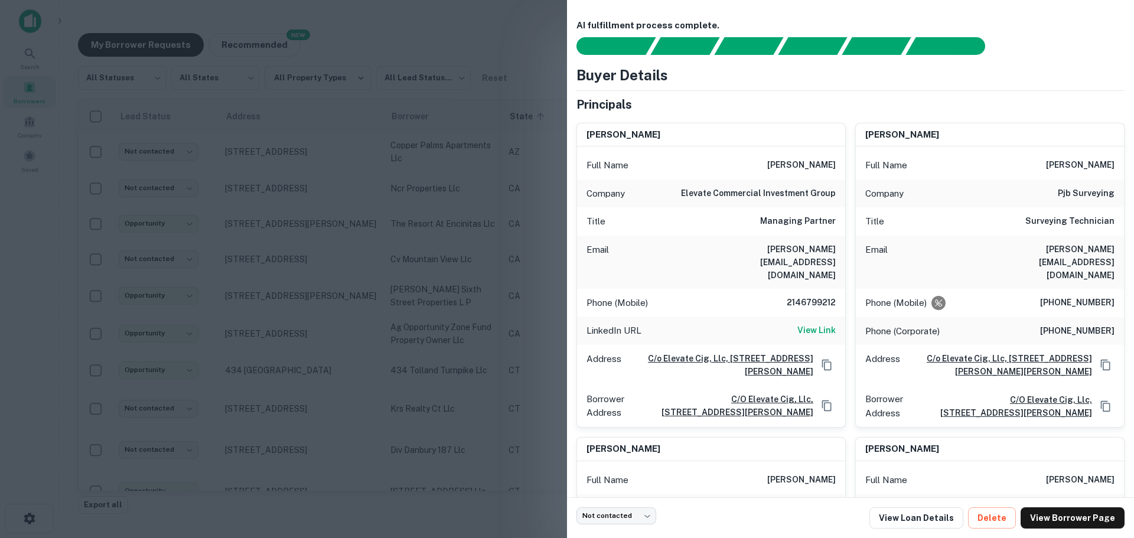
scroll to position [197, 0]
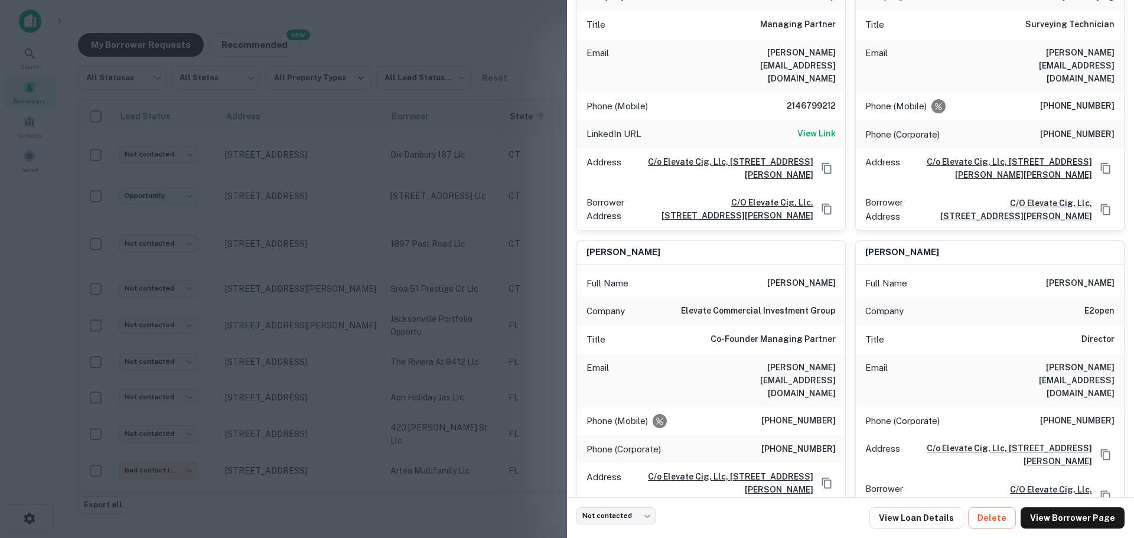
click at [382, 258] on div at bounding box center [567, 269] width 1134 height 538
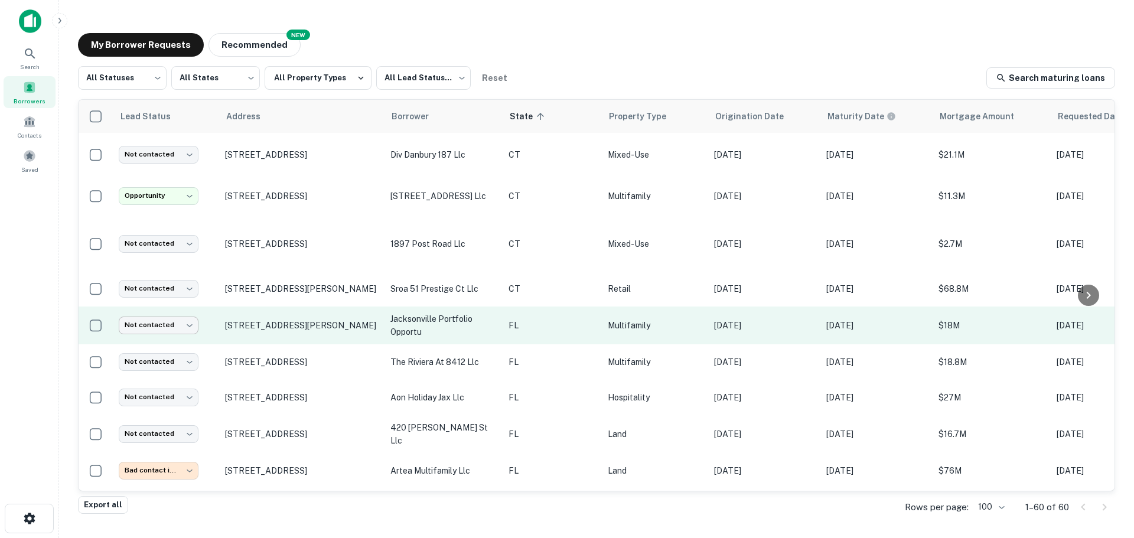
click at [161, 315] on body "**********" at bounding box center [567, 269] width 1134 height 538
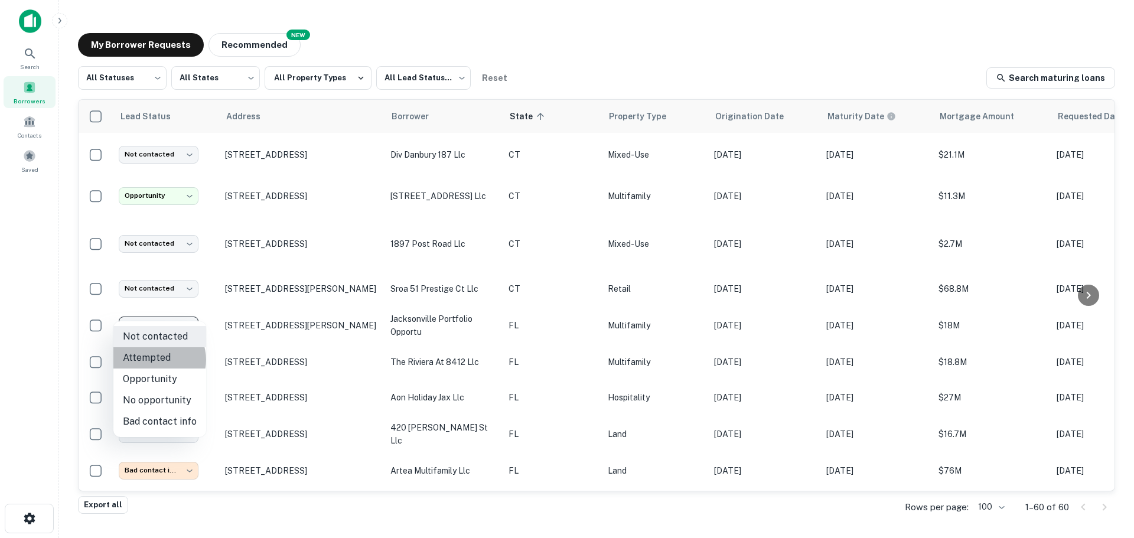
click at [158, 360] on li "Attempted" at bounding box center [159, 357] width 93 height 21
type input "*********"
